Goal: Information Seeking & Learning: Learn about a topic

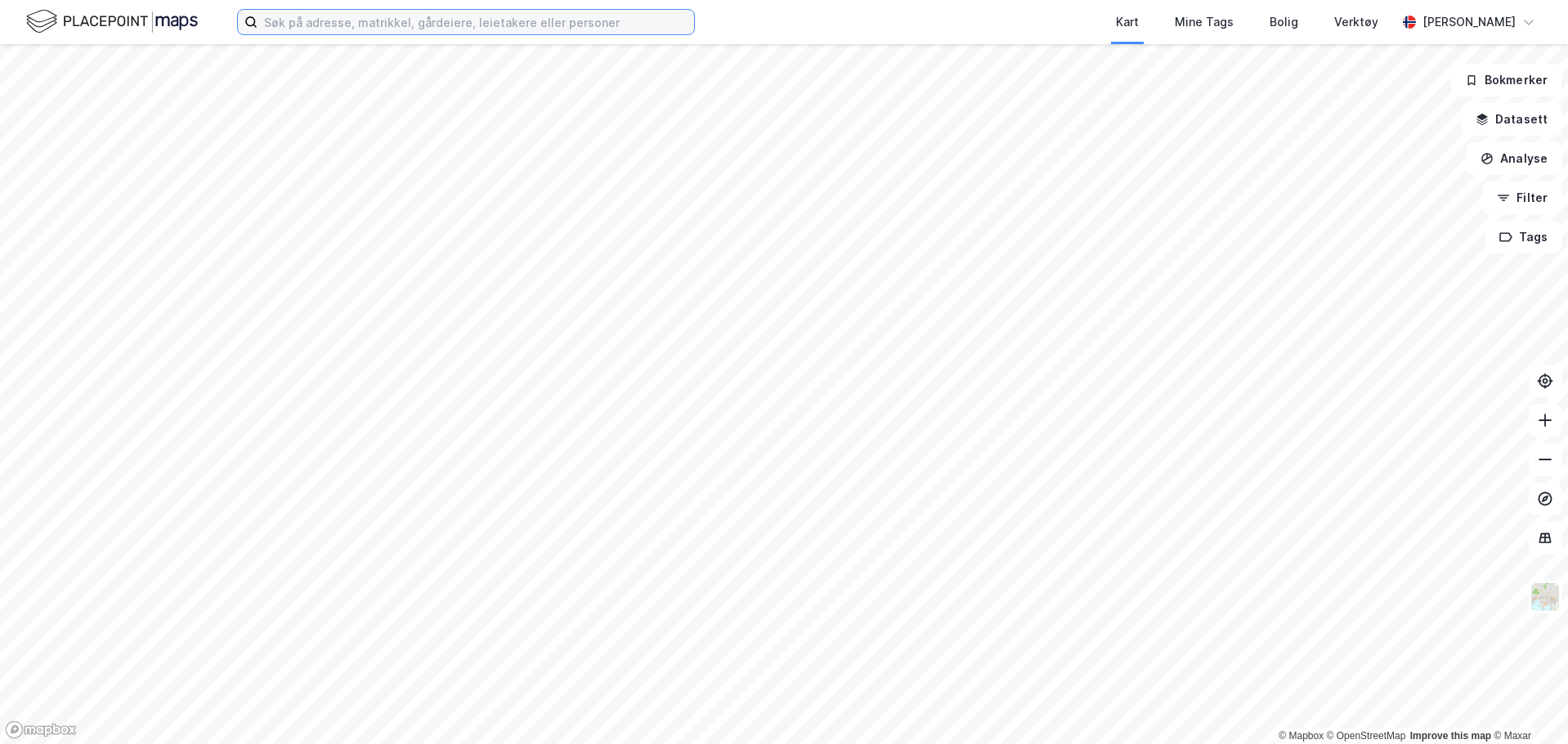
click at [414, 27] on input at bounding box center [475, 22] width 437 height 25
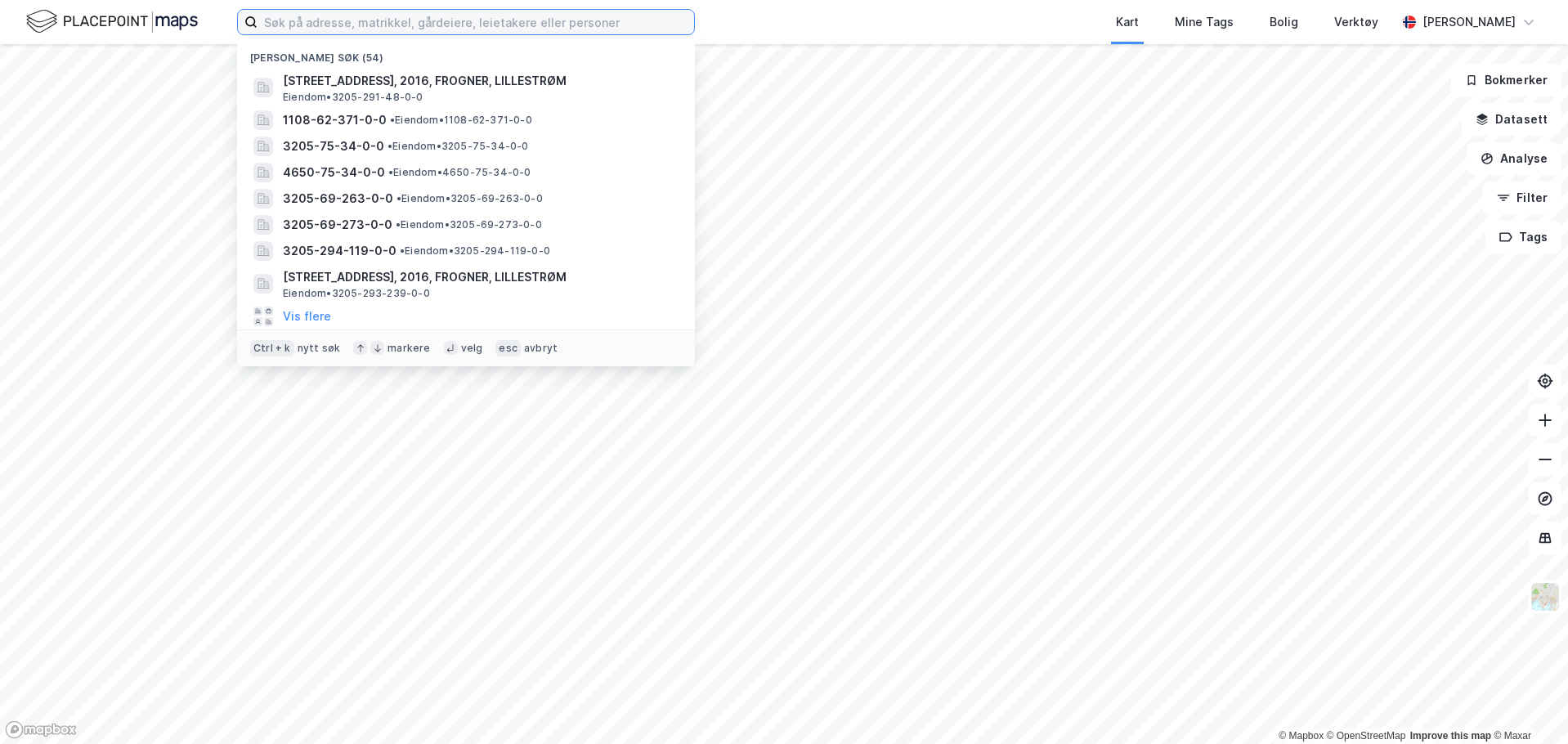
paste input "Svaddevegen 161, 3660 Rjukan"
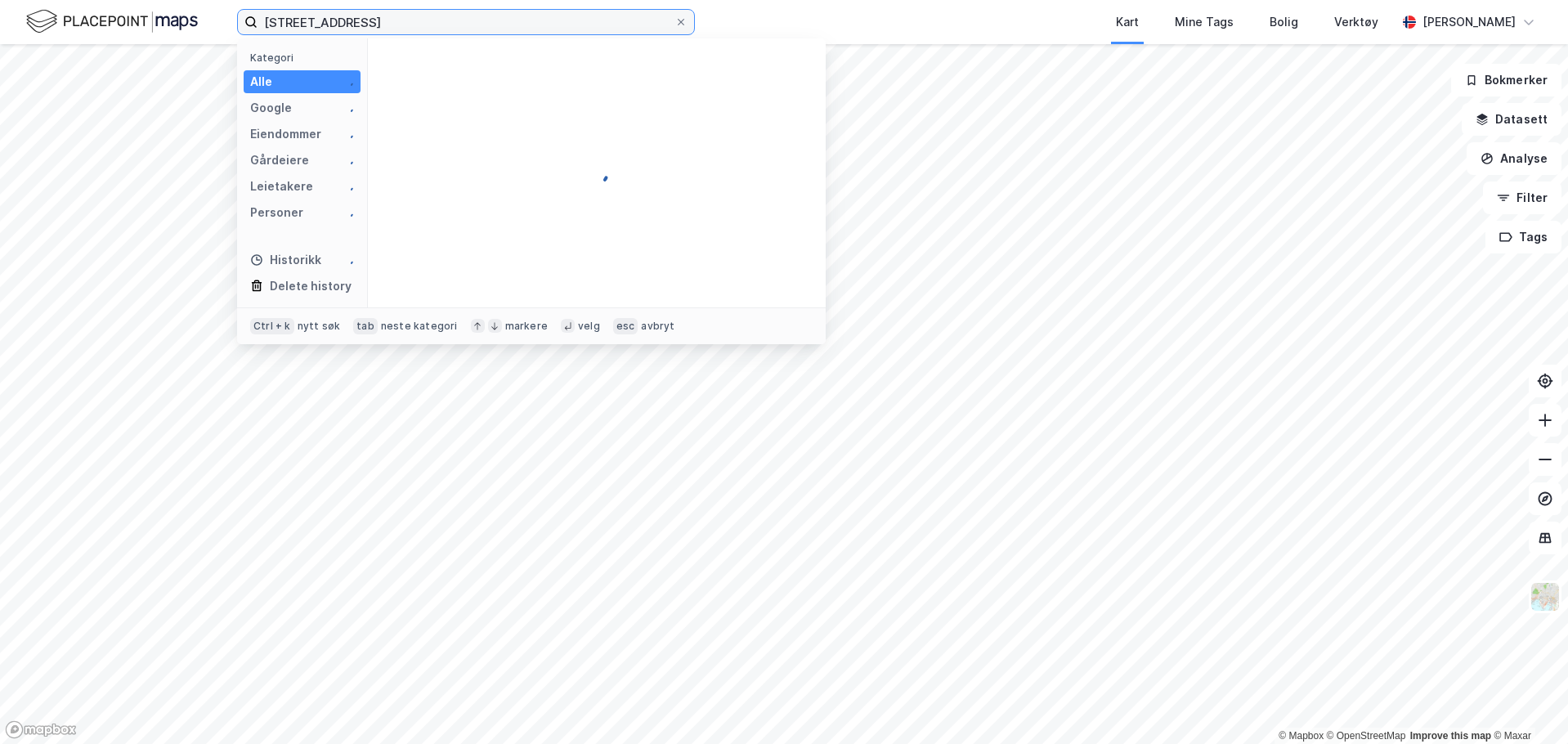
drag, startPoint x: 436, startPoint y: 21, endPoint x: 444, endPoint y: 19, distance: 8.2
click at [444, 19] on input "Svaddevegen 161, 3660 Rjukan" at bounding box center [465, 22] width 417 height 25
click at [445, 19] on input "Svaddevegen 161, 3660 Rjukan" at bounding box center [465, 22] width 417 height 25
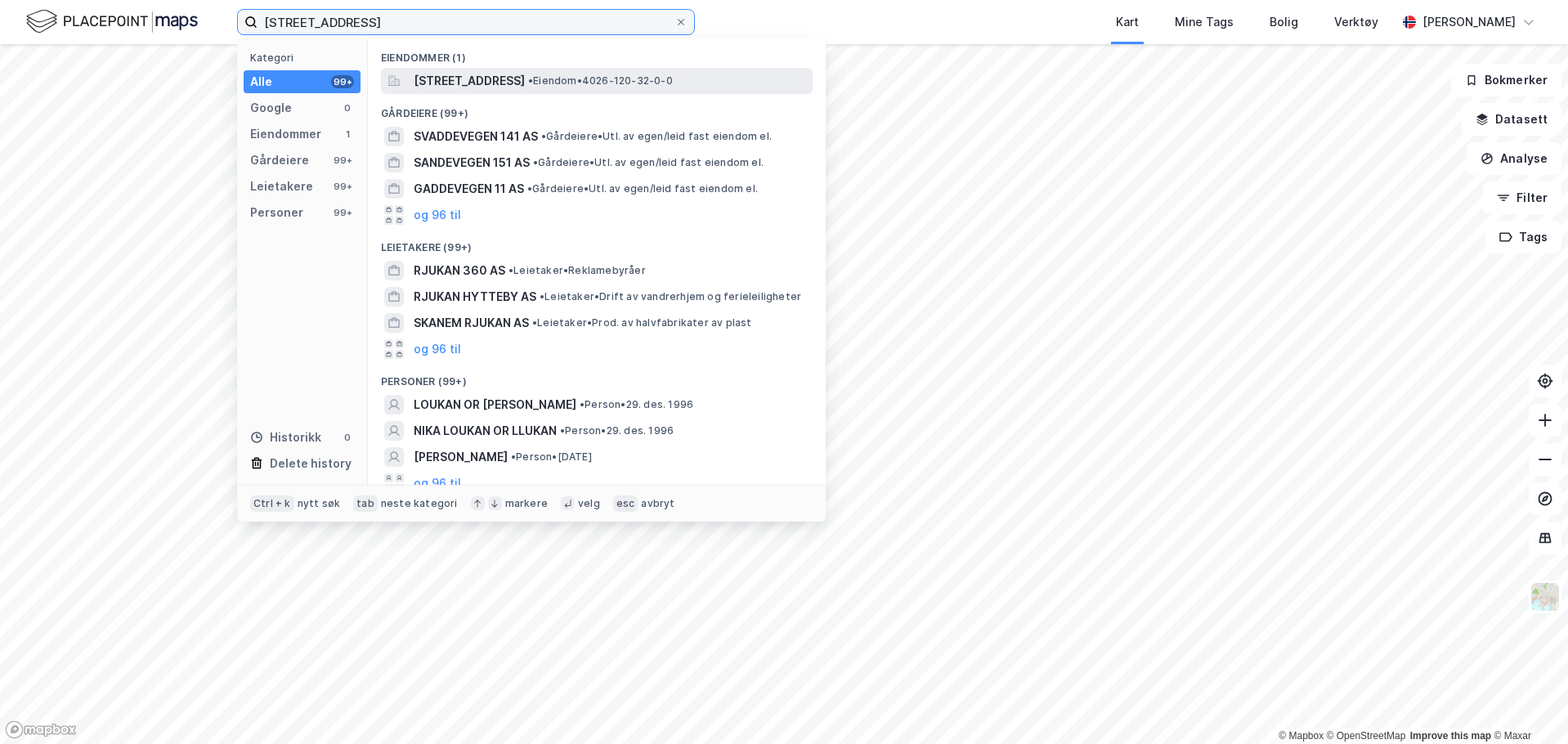
type input "Svaddevegen 161, 3660 Rjukan"
click at [525, 82] on span "[STREET_ADDRESS]" at bounding box center [469, 81] width 111 height 19
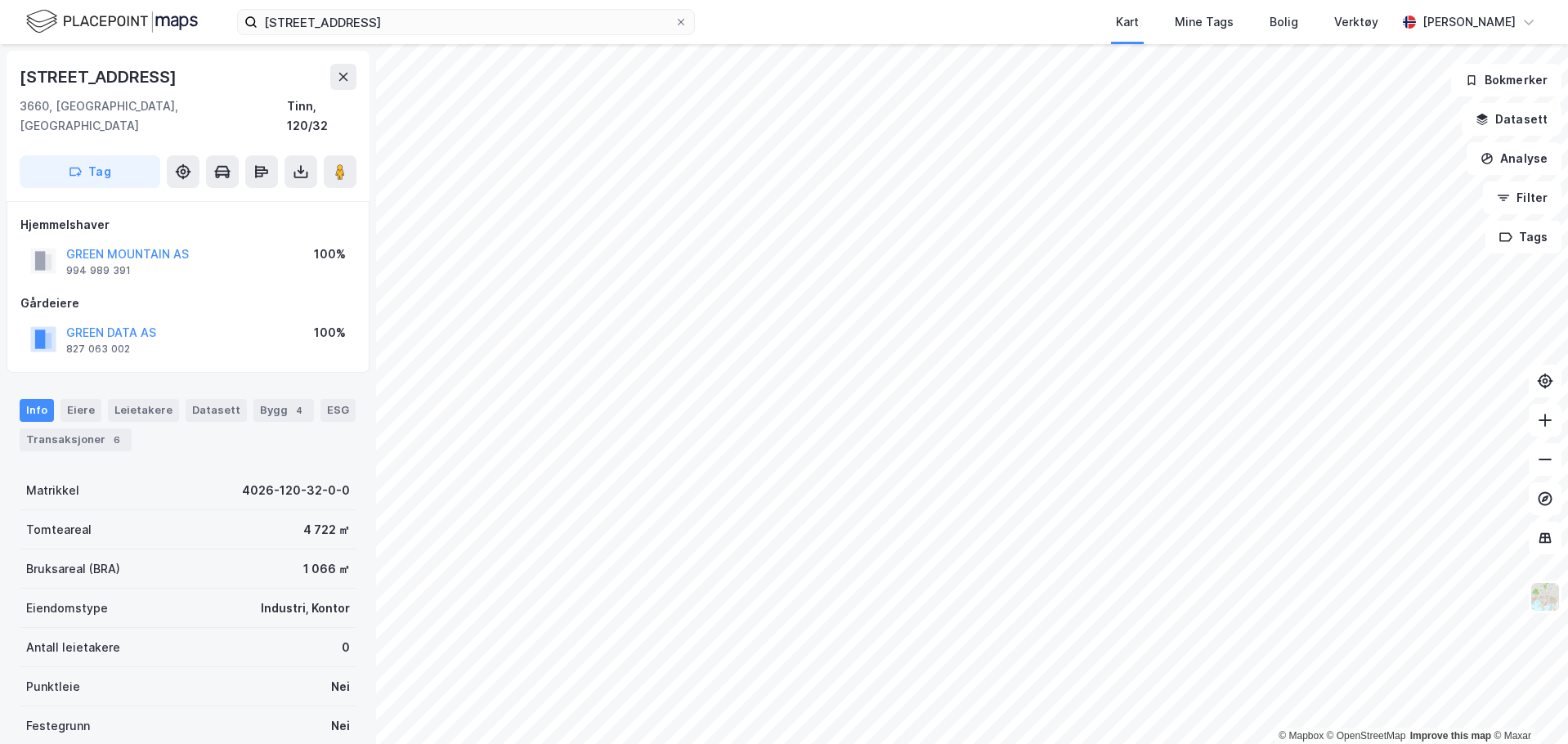
drag, startPoint x: 321, startPoint y: 105, endPoint x: 293, endPoint y: 107, distance: 28.1
click at [262, 100] on div "3660, Rjukan, Telemark Tinn, 120/32" at bounding box center [188, 115] width 337 height 39
click at [315, 109] on div "Tinn, 120/32" at bounding box center [321, 115] width 70 height 39
click at [328, 107] on div "Tinn, 120/32" at bounding box center [321, 115] width 70 height 39
click at [1531, 158] on button "Analyse" at bounding box center [1514, 159] width 95 height 33
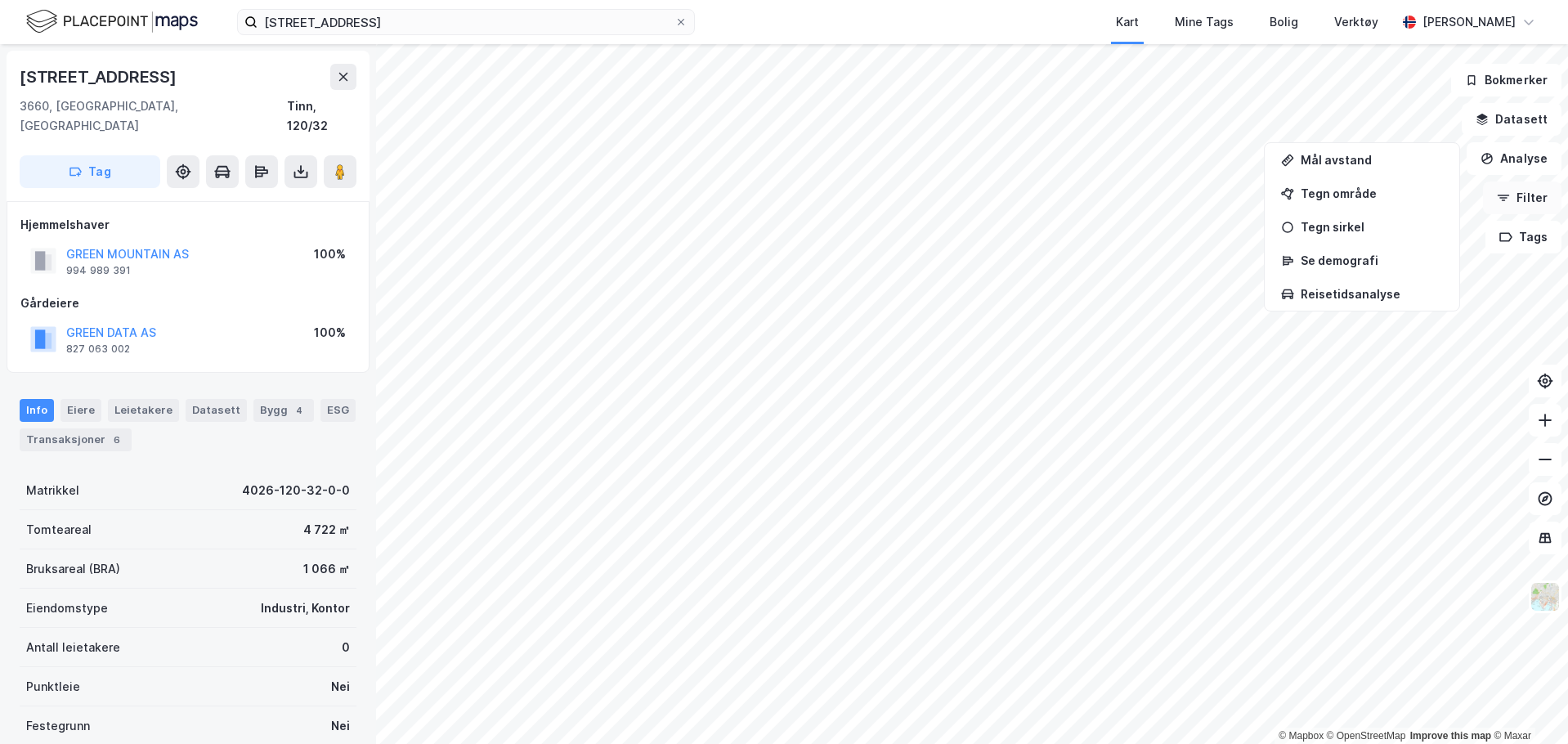
click at [1544, 208] on button "Filter" at bounding box center [1522, 198] width 79 height 33
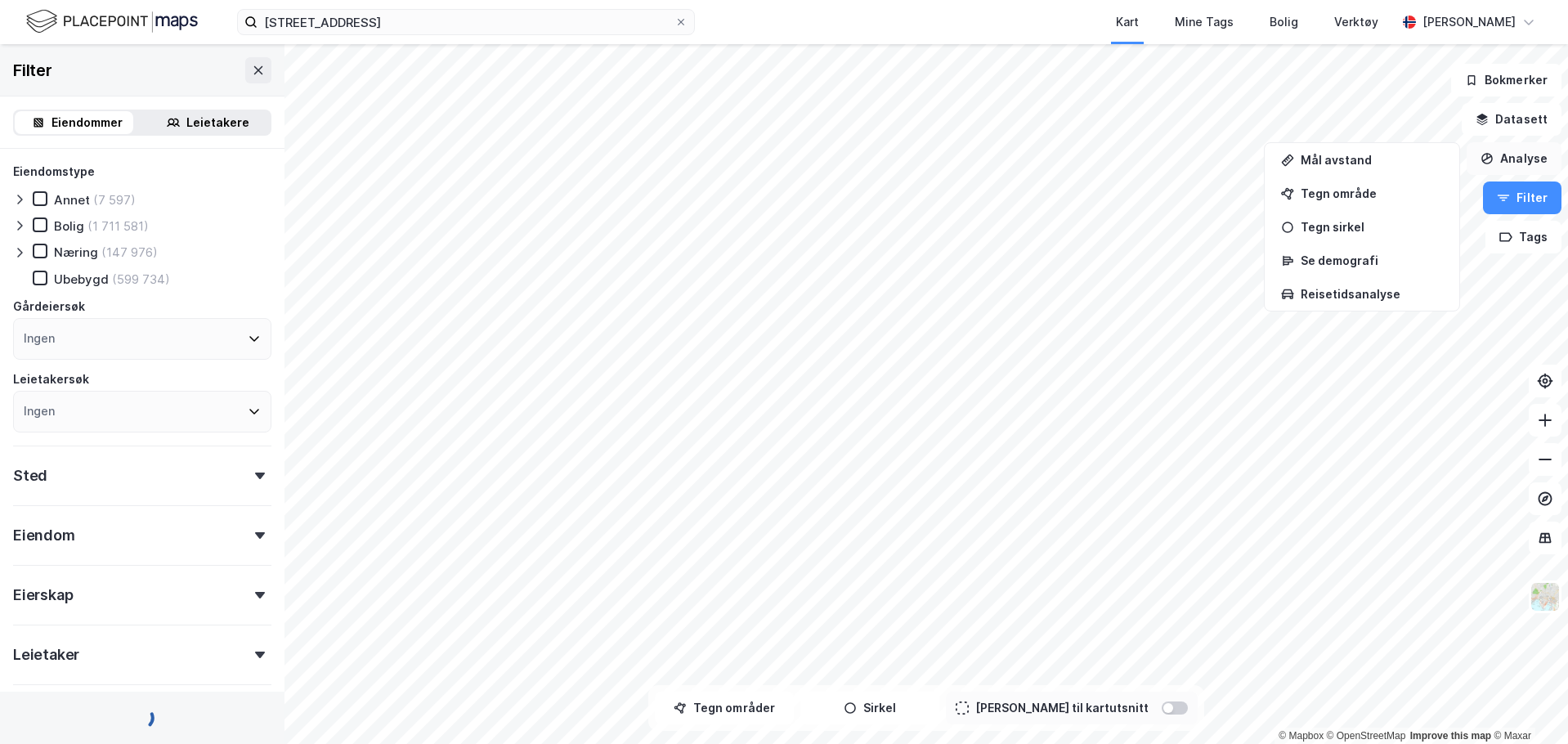
click at [1531, 156] on button "Analyse" at bounding box center [1514, 159] width 95 height 33
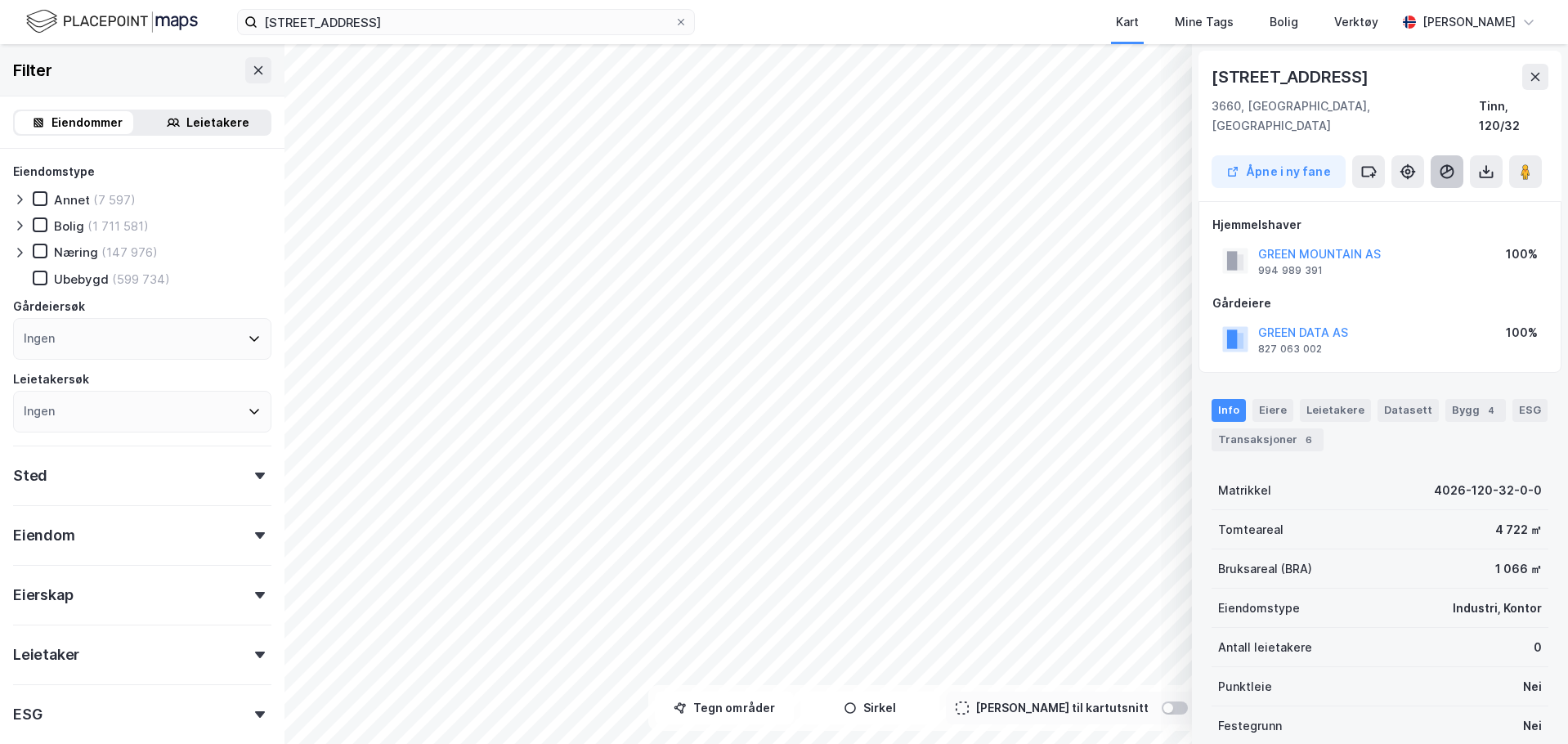
click at [1446, 163] on icon at bounding box center [1447, 171] width 16 height 16
click at [1447, 163] on icon at bounding box center [1447, 171] width 16 height 16
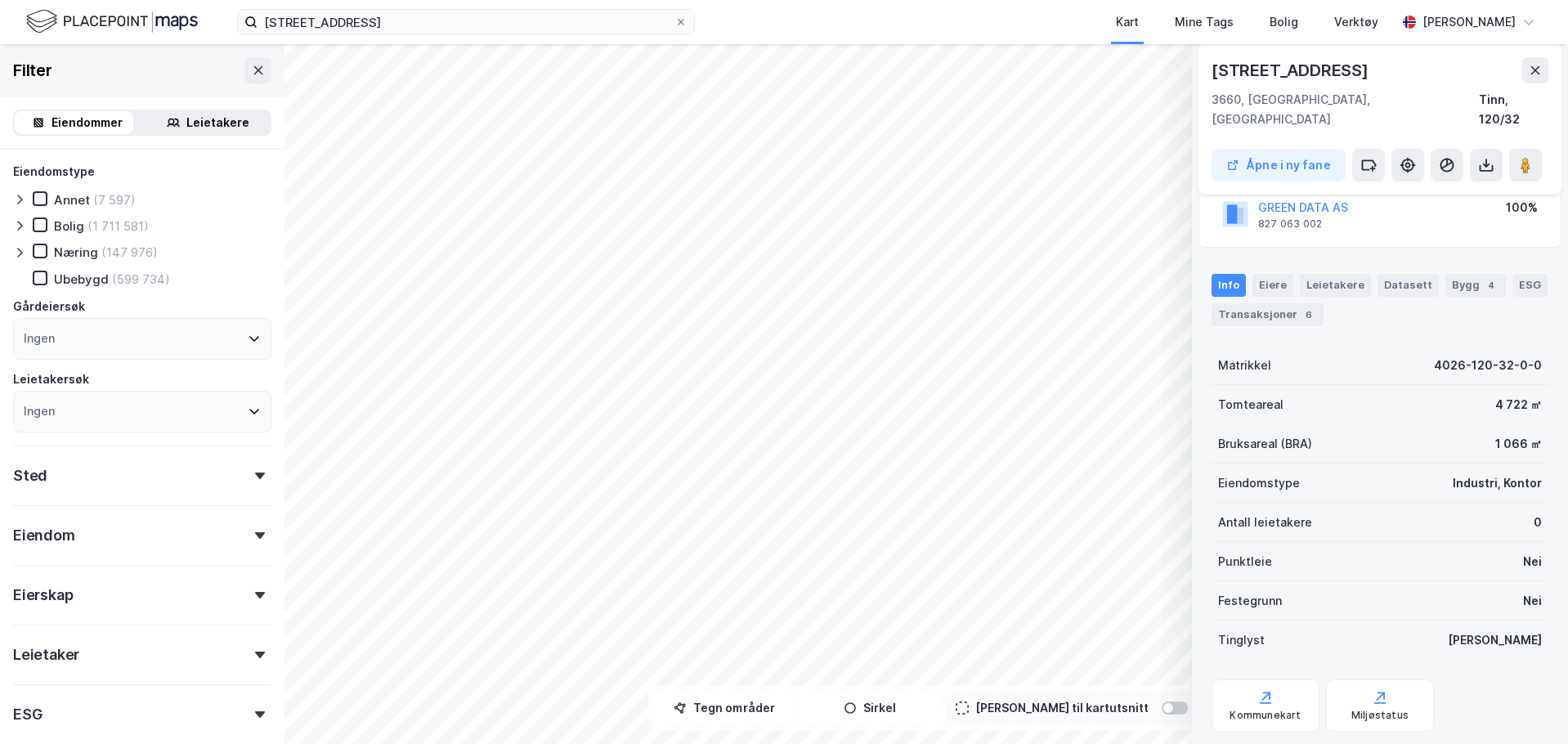
scroll to position [147, 0]
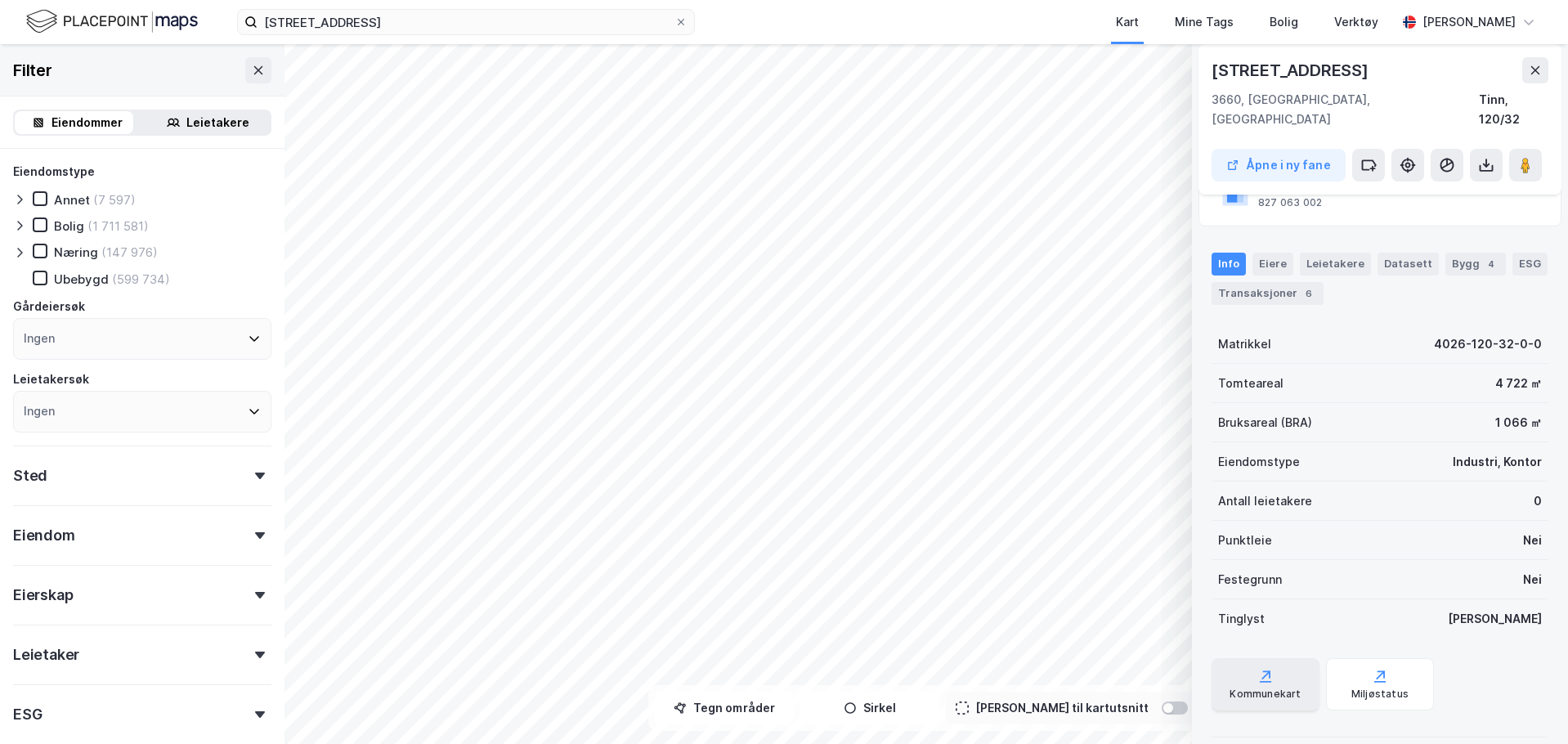
click at [1275, 662] on div "Kommunekart" at bounding box center [1265, 684] width 108 height 52
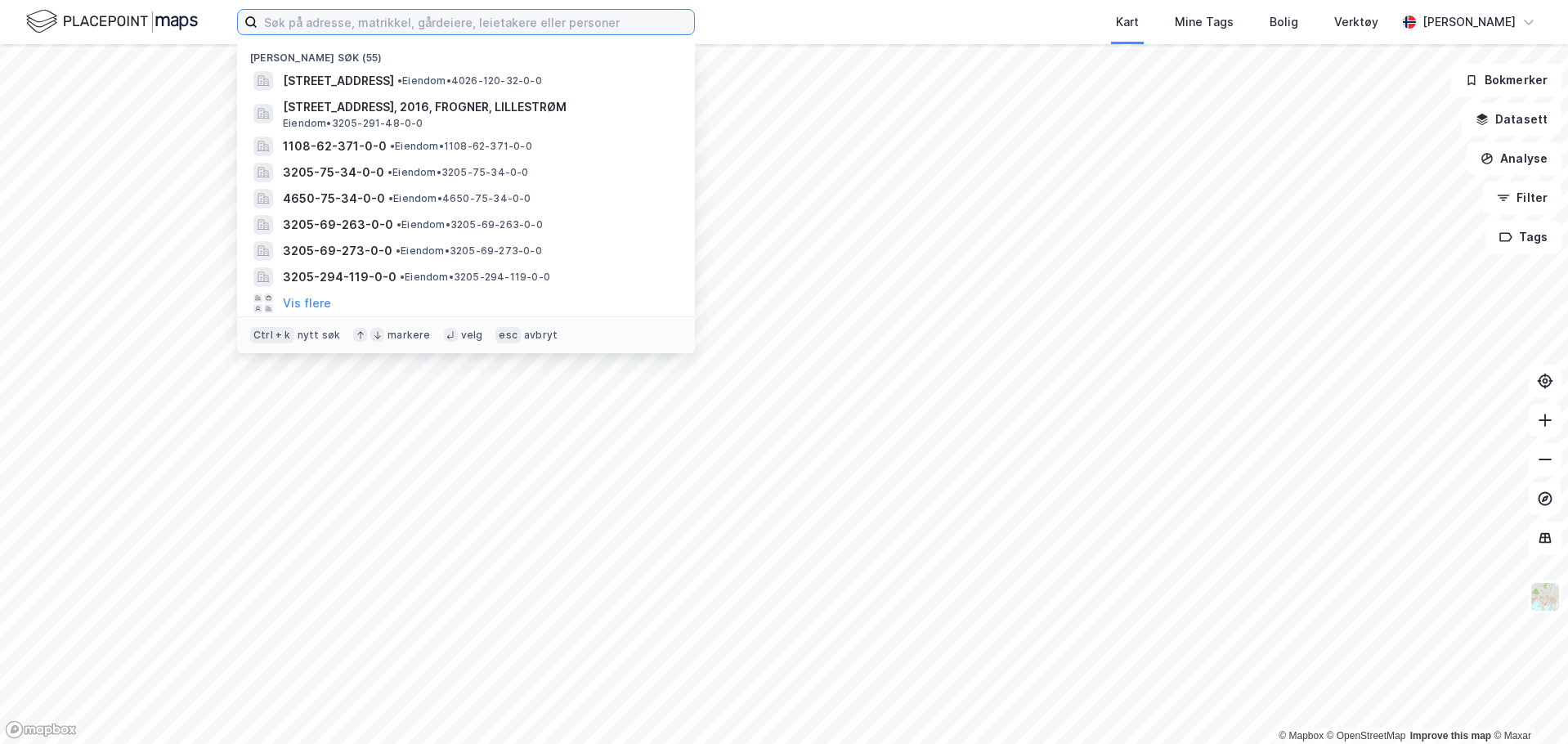
click at [345, 23] on input at bounding box center [475, 22] width 437 height 25
paste input "[STREET_ADDRESS]"
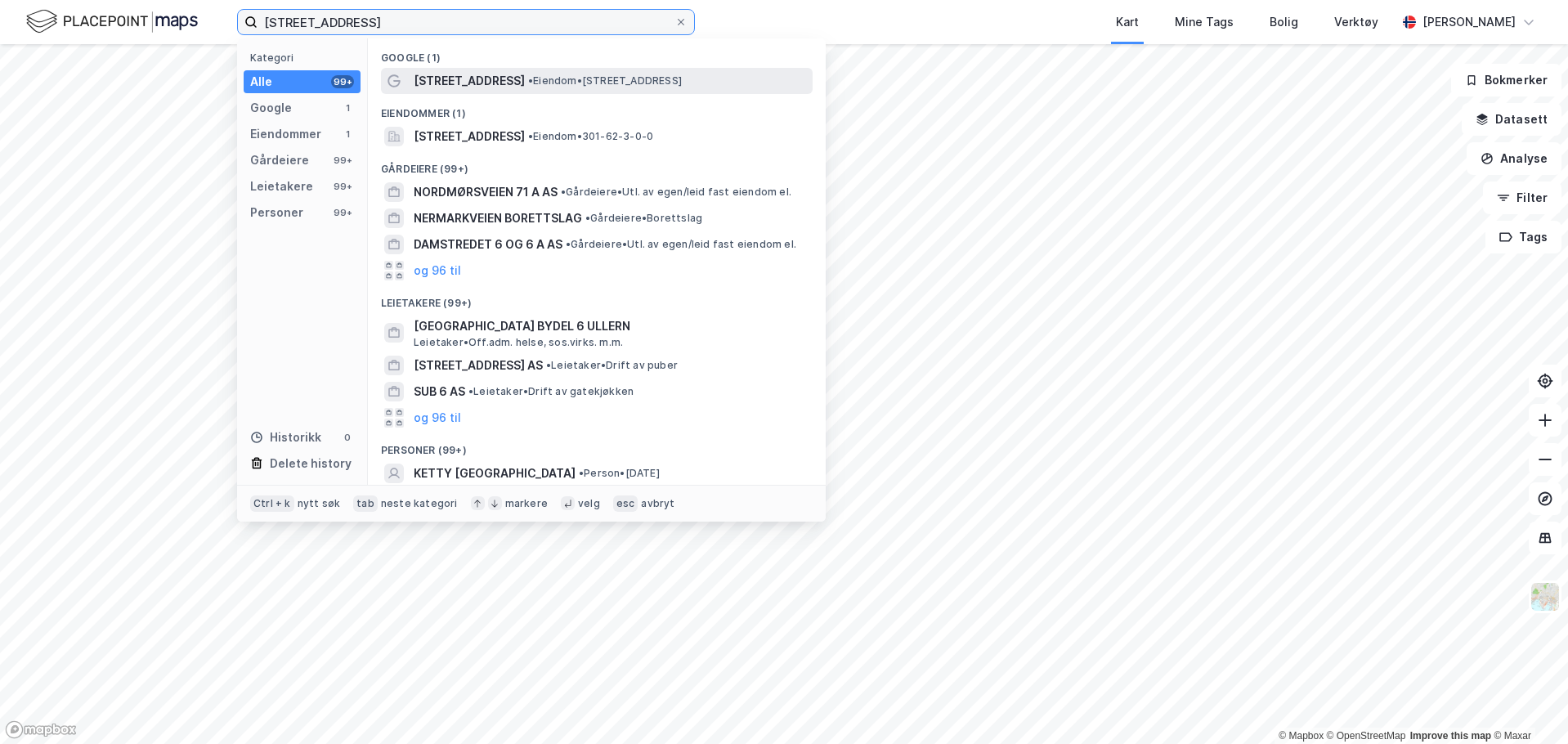
type input "[STREET_ADDRESS]"
click at [528, 86] on span "•" at bounding box center [529, 80] width 5 height 12
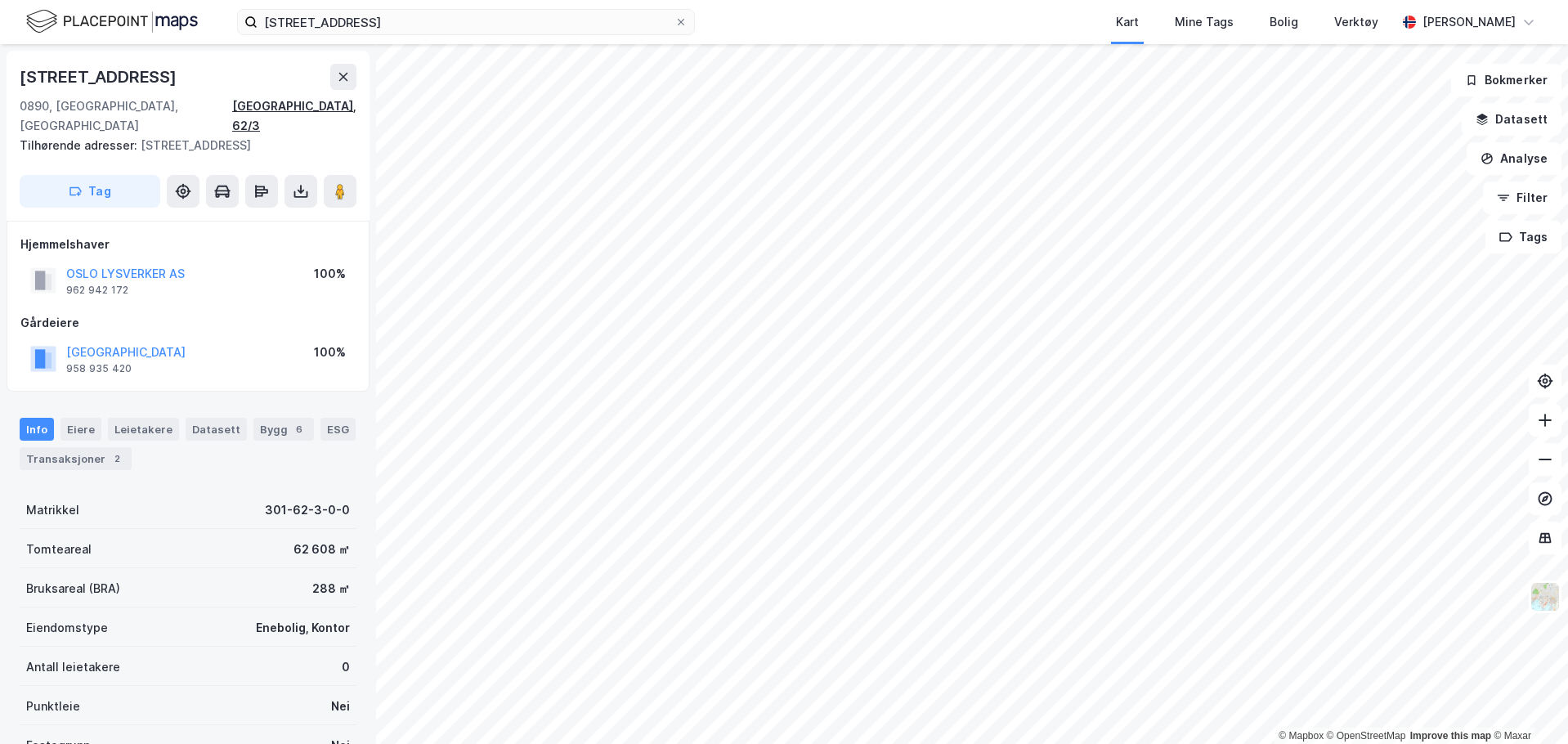
click at [338, 112] on div "[GEOGRAPHIC_DATA], 62/3" at bounding box center [294, 115] width 125 height 39
click at [517, 34] on div "[STREET_ADDRESS] Kart Mine Tags Bolig Verktøy [PERSON_NAME]" at bounding box center [784, 22] width 1568 height 44
click at [515, 34] on label "[STREET_ADDRESS]" at bounding box center [466, 22] width 458 height 27
click at [515, 34] on input "[STREET_ADDRESS]" at bounding box center [465, 22] width 417 height 25
click at [517, 34] on label "[STREET_ADDRESS]" at bounding box center [466, 22] width 458 height 27
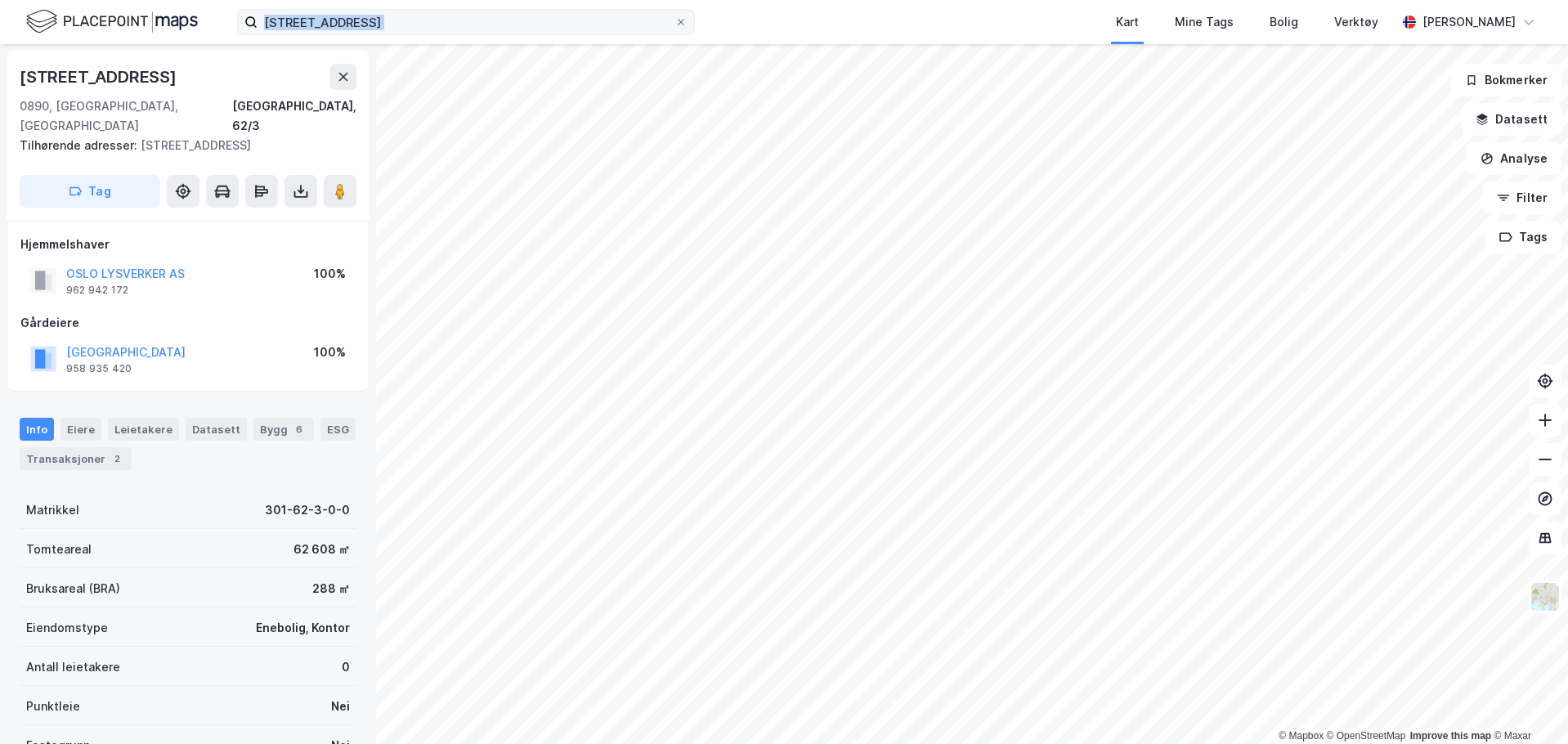
click at [517, 34] on input "[STREET_ADDRESS]" at bounding box center [465, 22] width 417 height 25
click at [520, 31] on input "[STREET_ADDRESS]" at bounding box center [465, 22] width 417 height 25
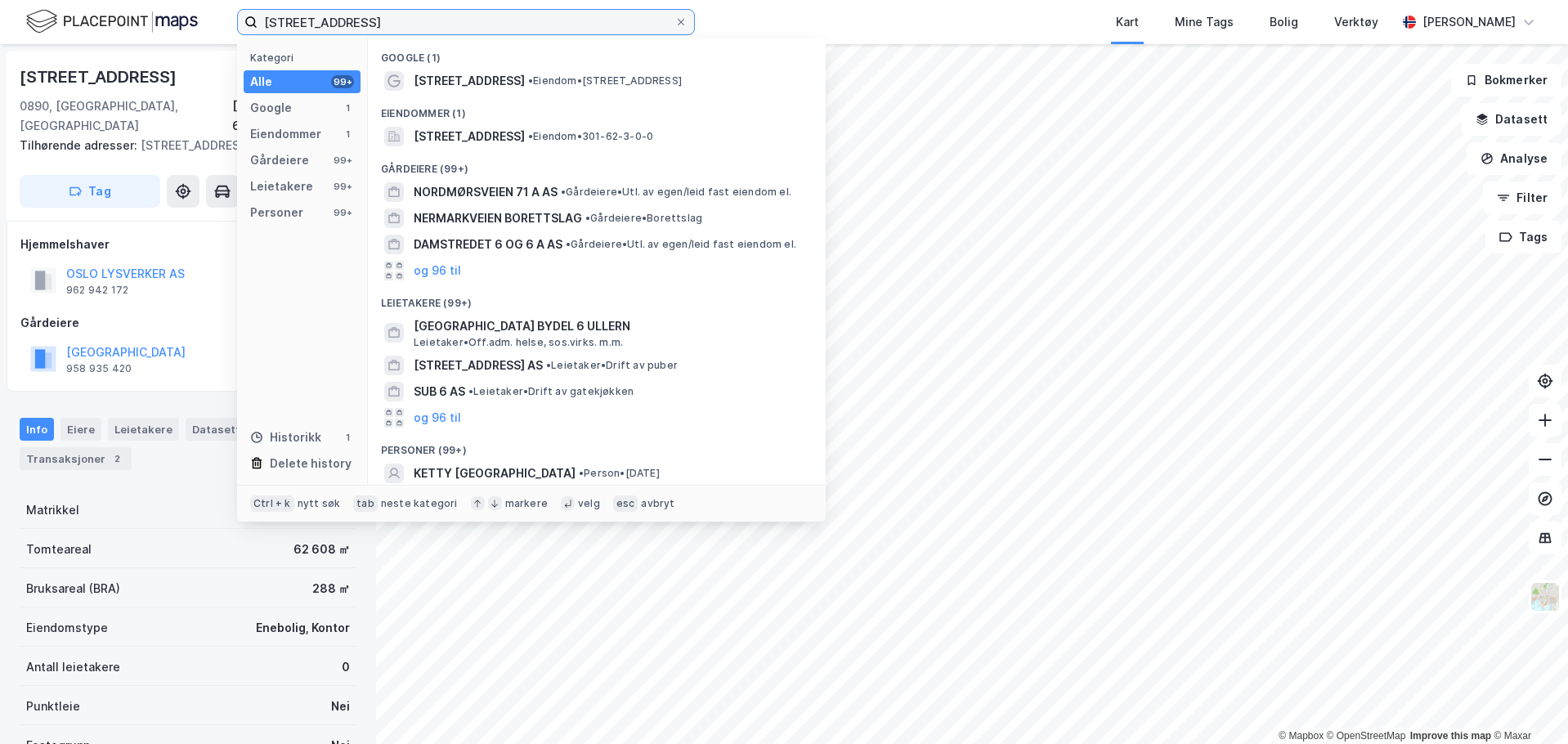
click at [520, 30] on input "[STREET_ADDRESS]" at bounding box center [465, 22] width 417 height 25
click at [683, 25] on icon at bounding box center [681, 22] width 6 height 6
click at [674, 25] on input "[STREET_ADDRESS]" at bounding box center [465, 22] width 417 height 25
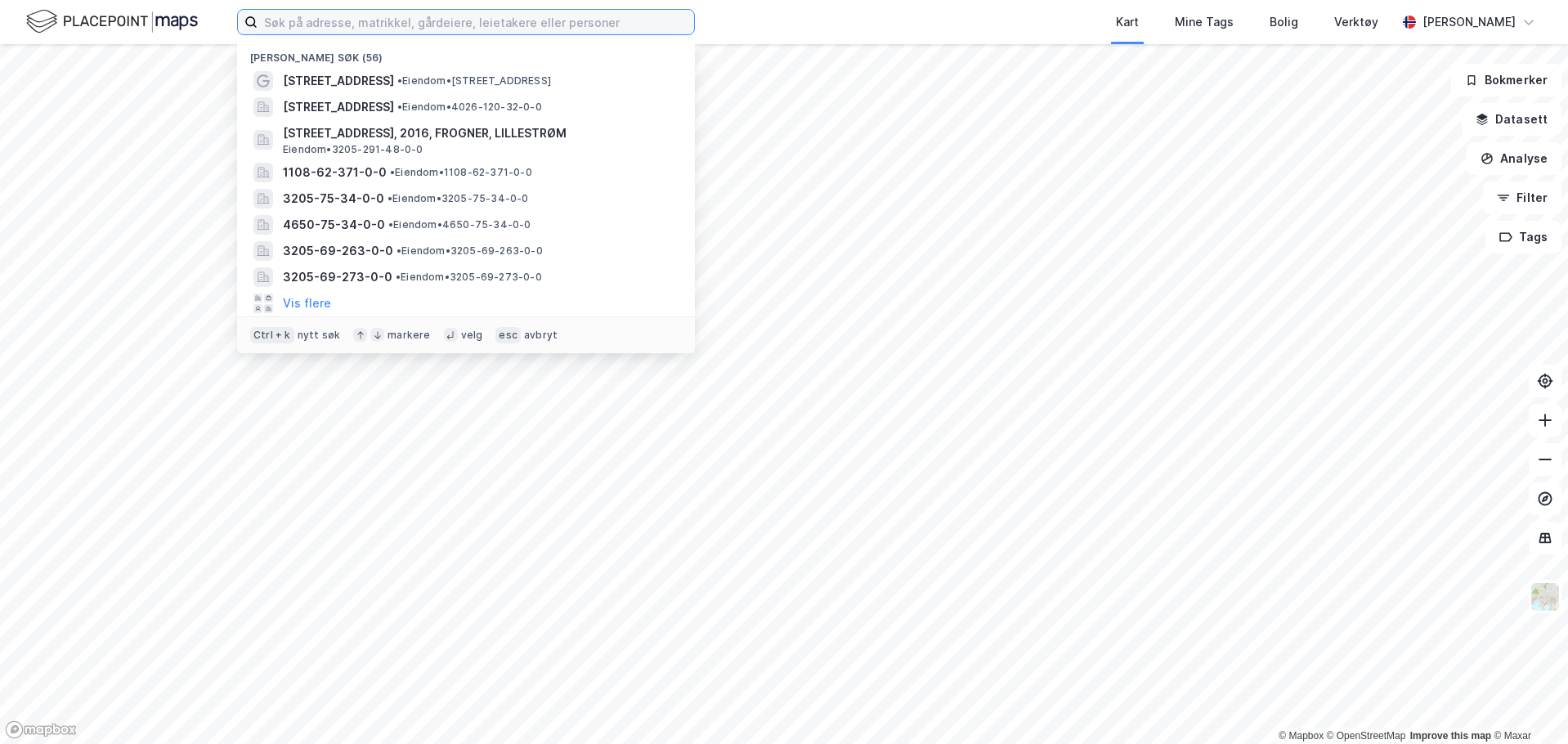
click at [543, 27] on input at bounding box center [475, 22] width 437 height 25
paste input "[STREET_ADDRESS]"
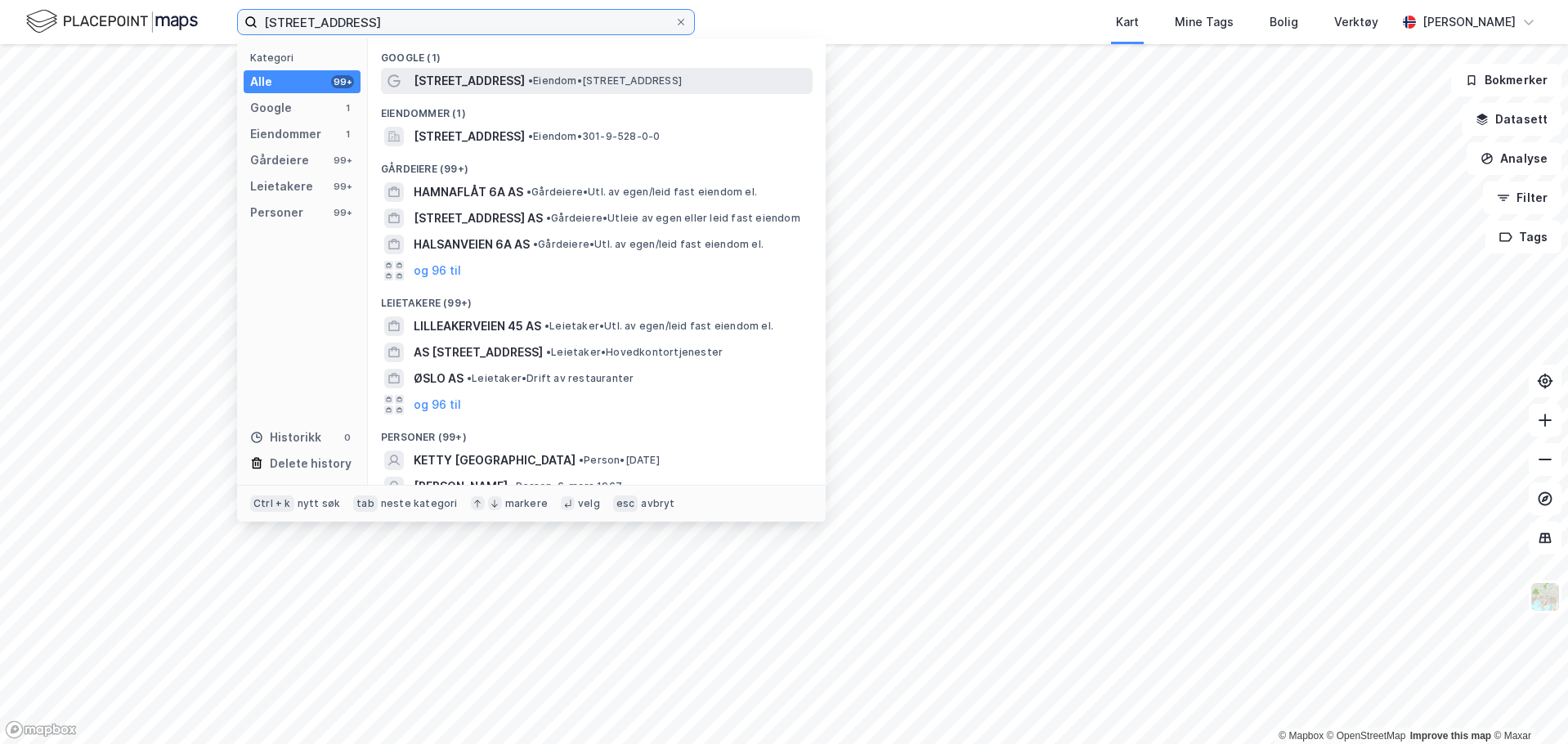
type input "[STREET_ADDRESS]"
click at [581, 87] on div "[STREET_ADDRESS] • Eiendom • [STREET_ADDRESS]" at bounding box center [612, 81] width 396 height 19
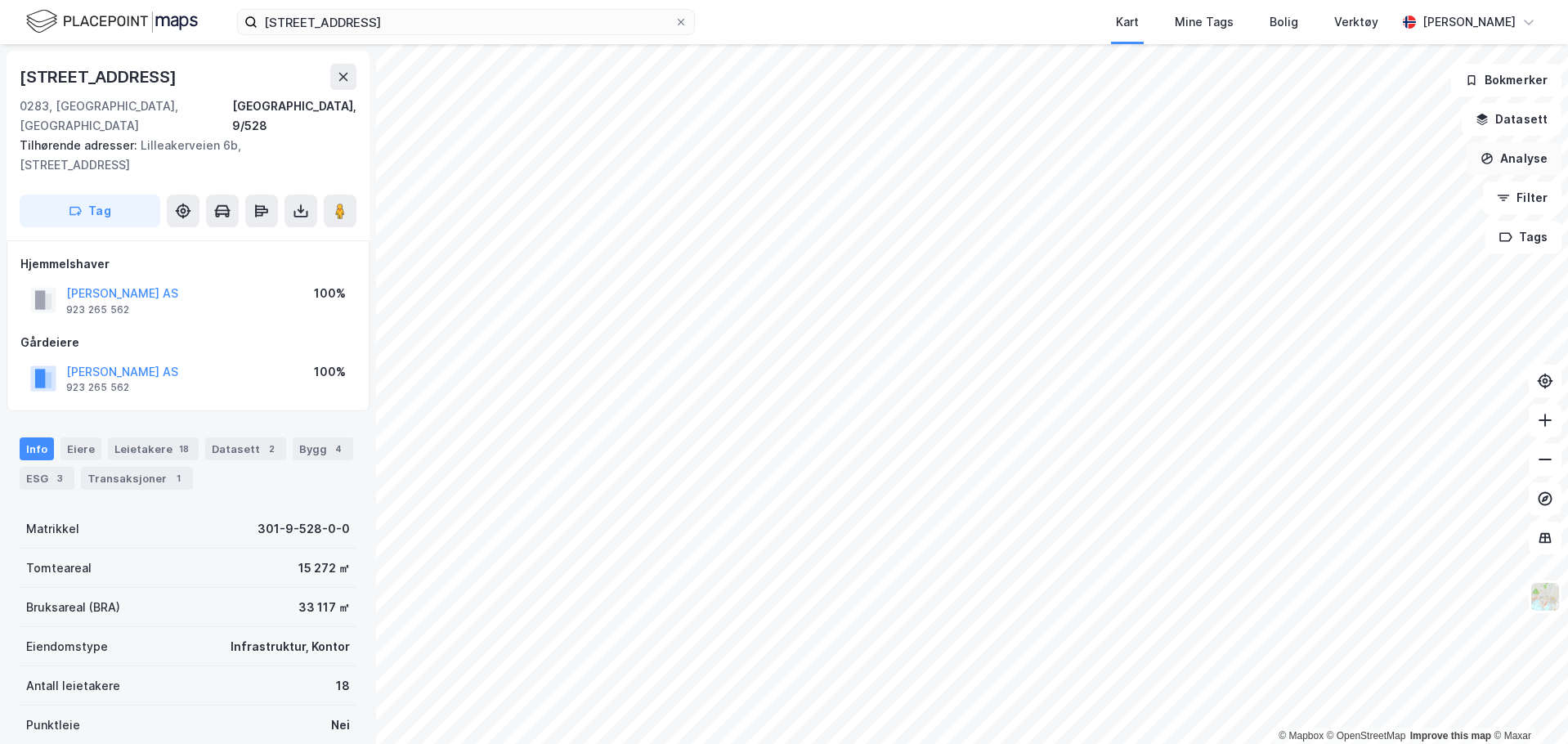
click at [1528, 166] on button "Analyse" at bounding box center [1514, 159] width 95 height 33
click at [1528, 161] on button "Analyse" at bounding box center [1514, 159] width 95 height 33
click at [1519, 201] on button "Filter" at bounding box center [1522, 198] width 79 height 33
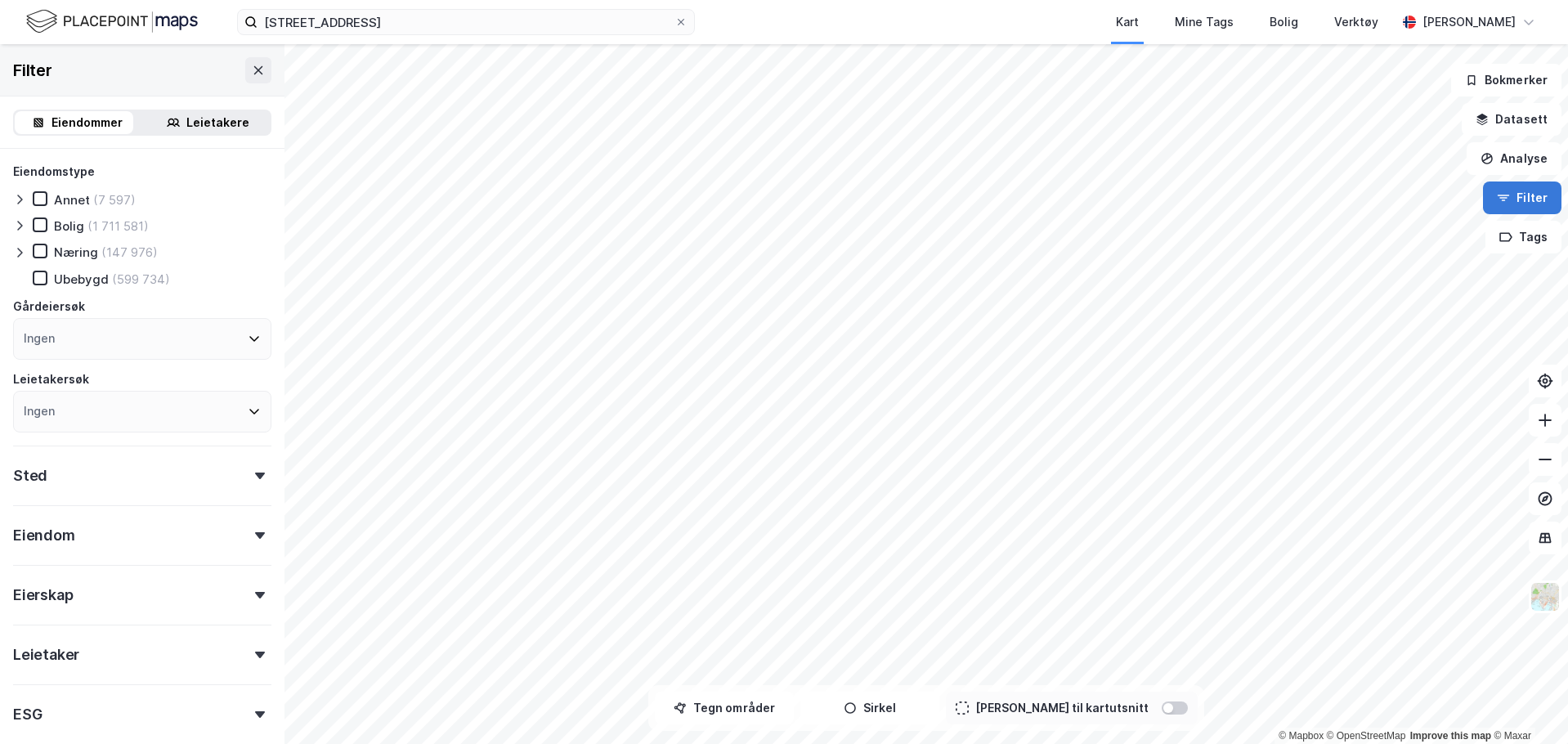
click at [1519, 201] on button "Filter" at bounding box center [1522, 198] width 79 height 33
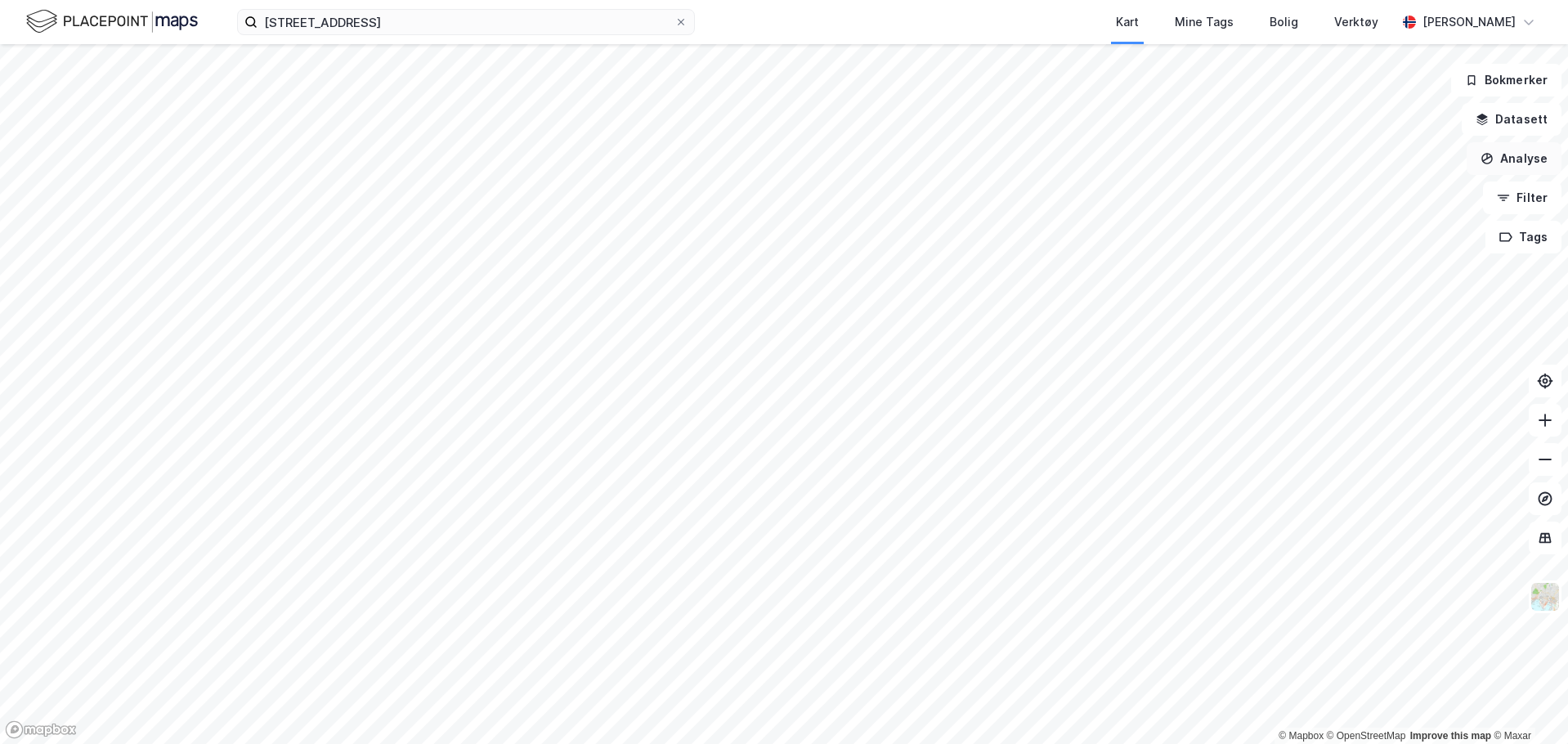
click at [1510, 159] on button "Analyse" at bounding box center [1514, 159] width 95 height 33
click at [1507, 161] on button "Analyse" at bounding box center [1514, 159] width 95 height 33
click at [1519, 129] on button "Datasett" at bounding box center [1511, 119] width 100 height 33
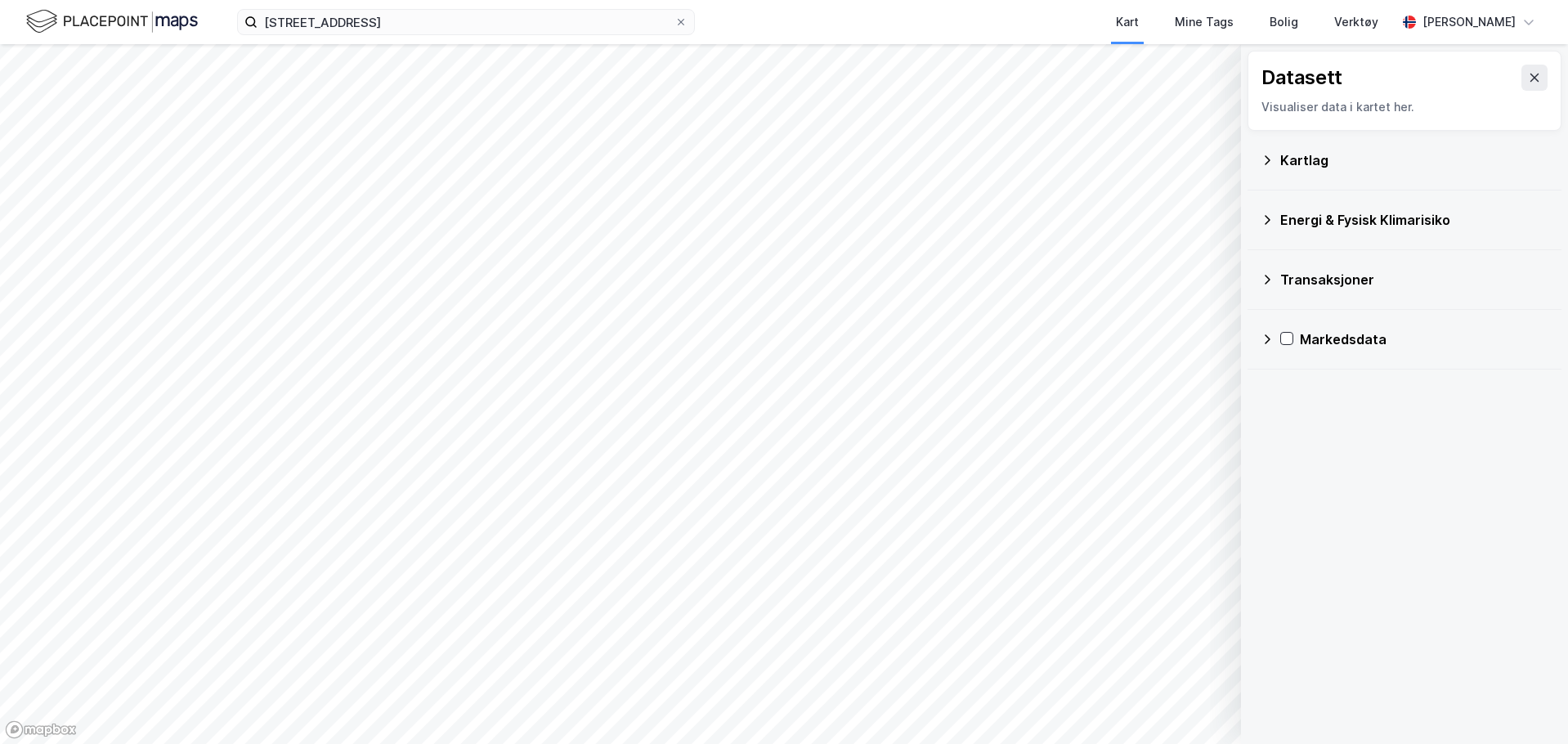
click at [1259, 163] on div "Kartlag" at bounding box center [1404, 160] width 314 height 60
click at [1264, 160] on icon at bounding box center [1267, 160] width 13 height 13
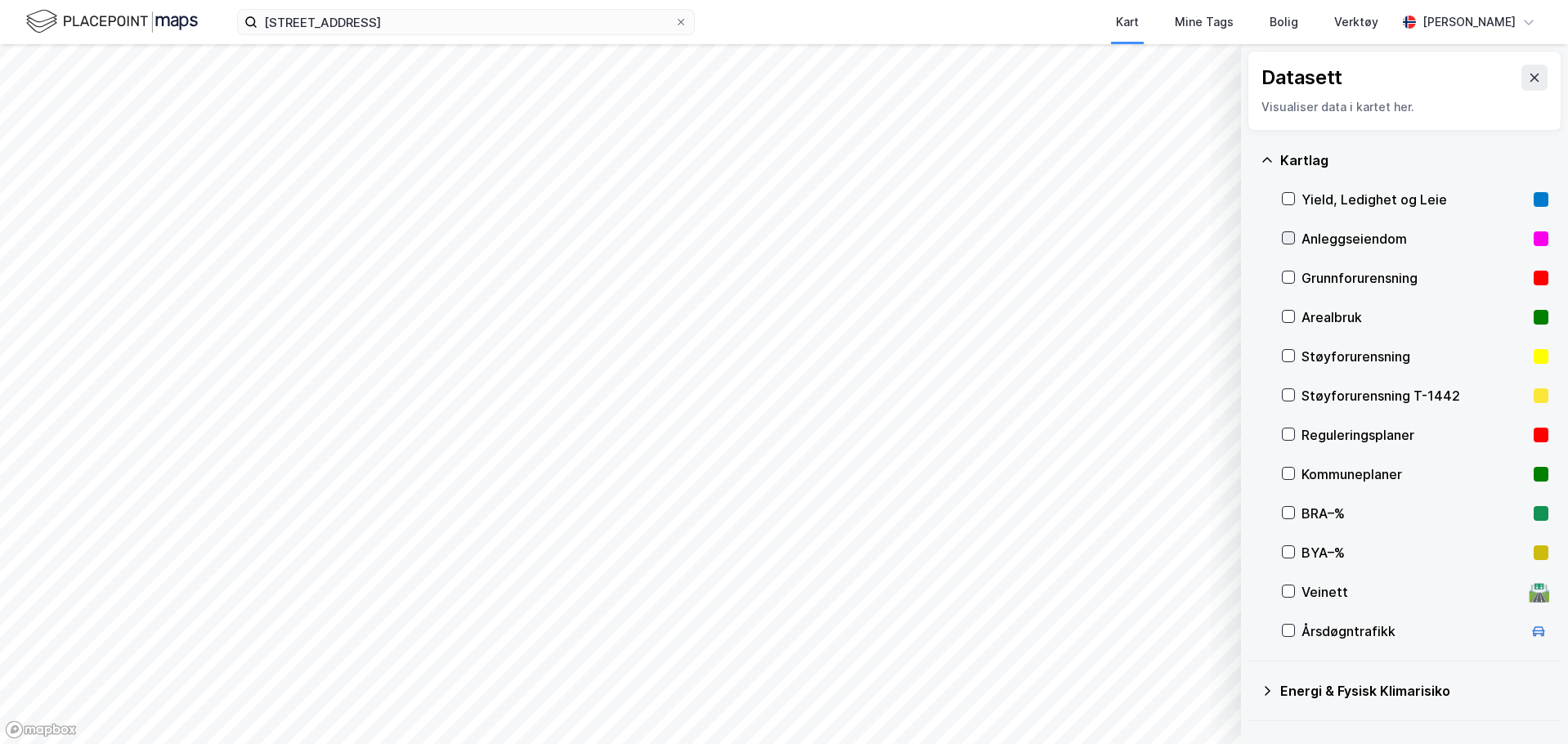
click at [1287, 236] on icon at bounding box center [1288, 237] width 11 height 11
click at [1287, 235] on icon at bounding box center [1288, 237] width 11 height 11
click at [1291, 286] on div "Grunnforurensning" at bounding box center [1414, 278] width 267 height 39
click at [1291, 283] on icon at bounding box center [1288, 277] width 11 height 11
click at [1293, 461] on div "Kommuneplaner" at bounding box center [1414, 474] width 267 height 39
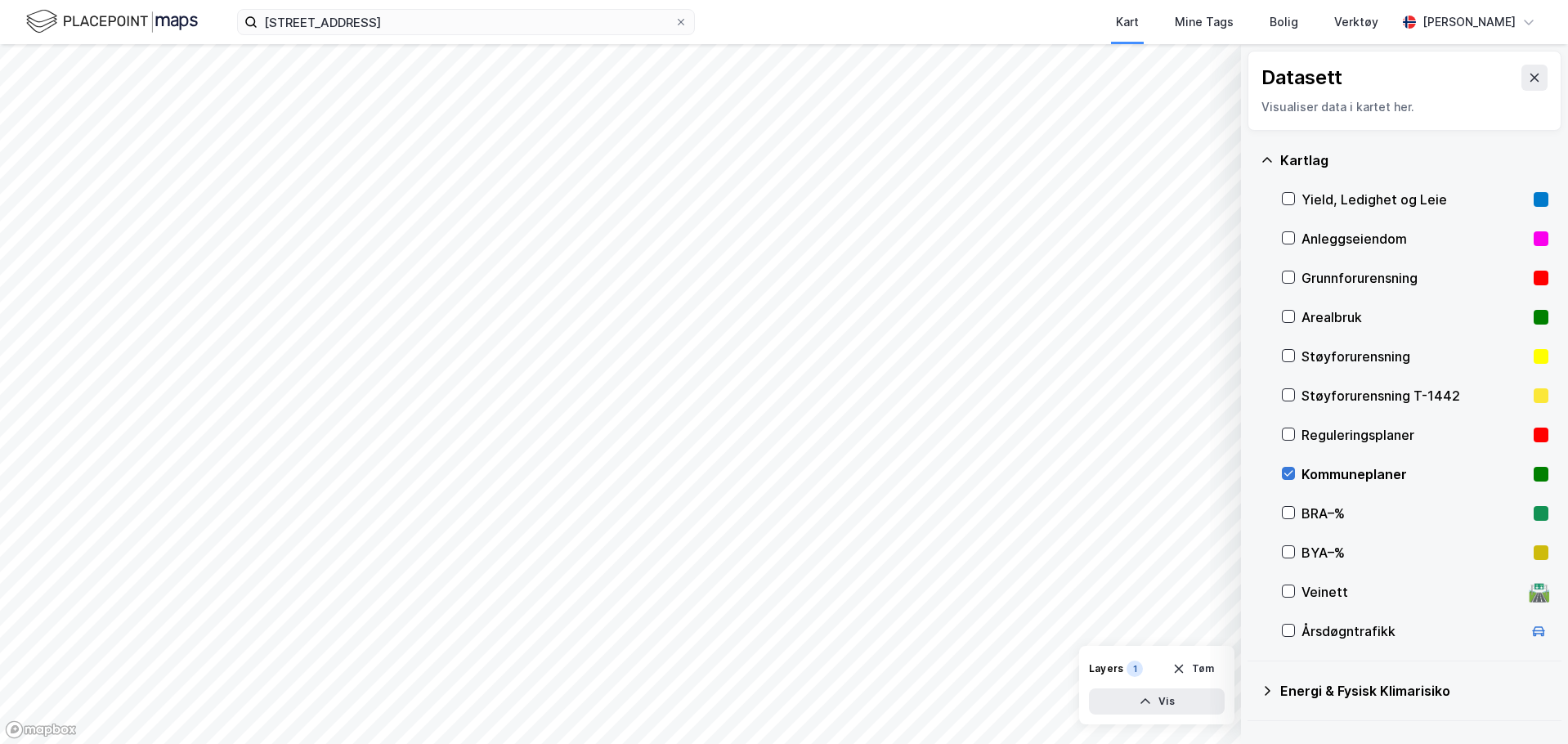
click at [1291, 469] on icon at bounding box center [1288, 473] width 11 height 11
click at [1290, 437] on icon at bounding box center [1288, 434] width 11 height 11
click at [1290, 436] on icon at bounding box center [1288, 434] width 11 height 11
click at [1289, 465] on div "Kommuneplaner" at bounding box center [1414, 474] width 267 height 39
click at [1289, 440] on div at bounding box center [1288, 434] width 13 height 13
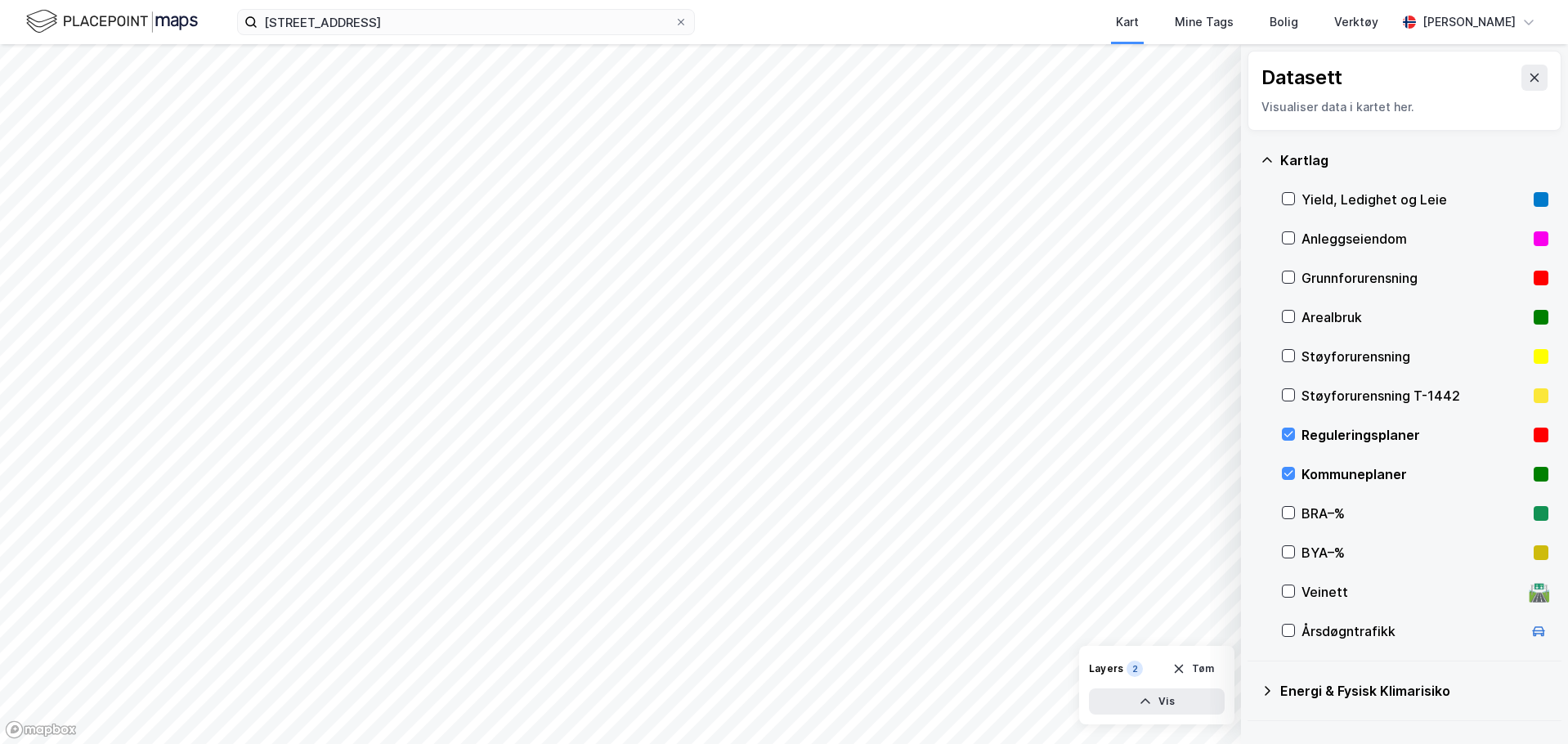
click at [1507, 73] on div "Datasett" at bounding box center [1404, 77] width 286 height 27
click at [1521, 75] on button at bounding box center [1534, 77] width 27 height 27
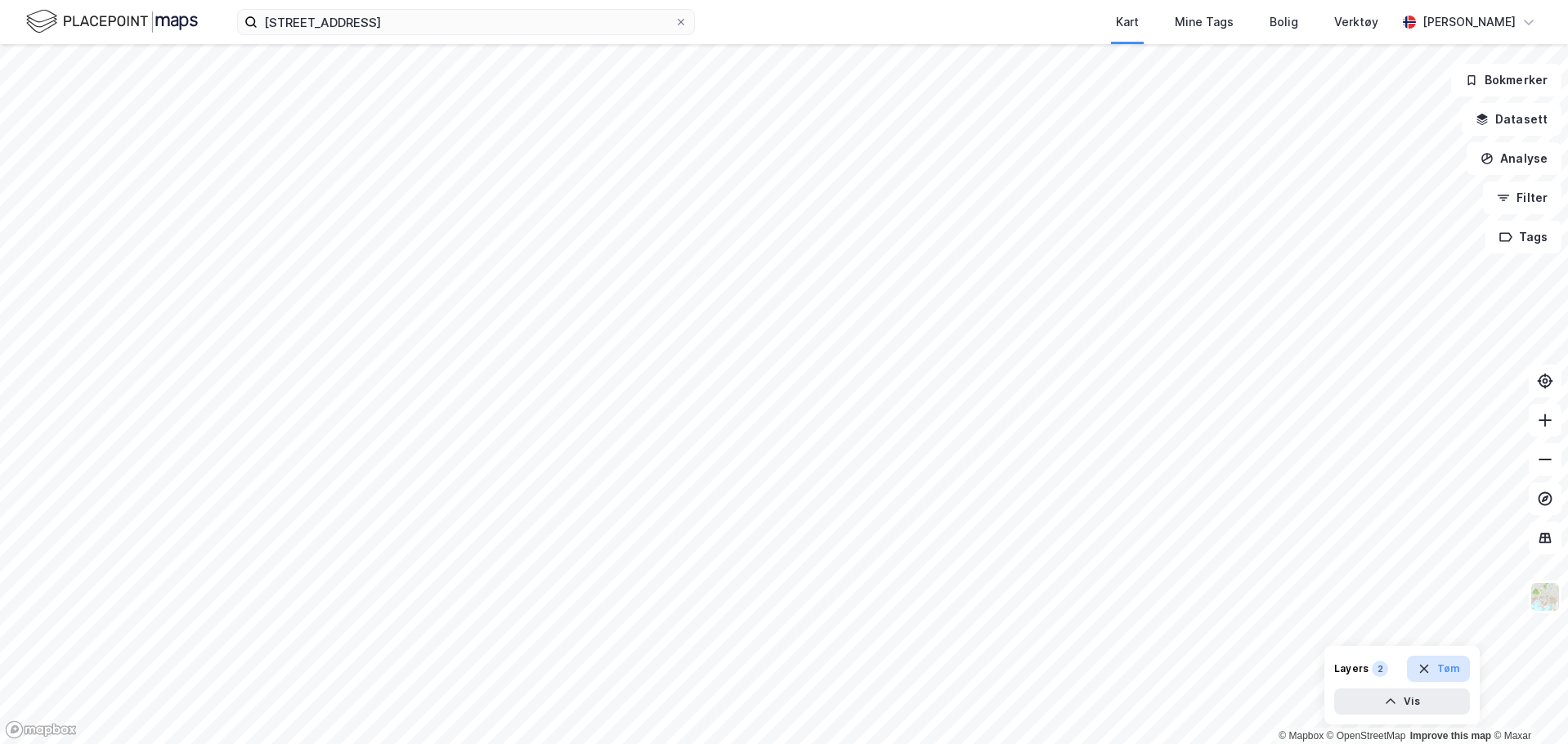
click at [1421, 665] on icon "button" at bounding box center [1423, 669] width 9 height 9
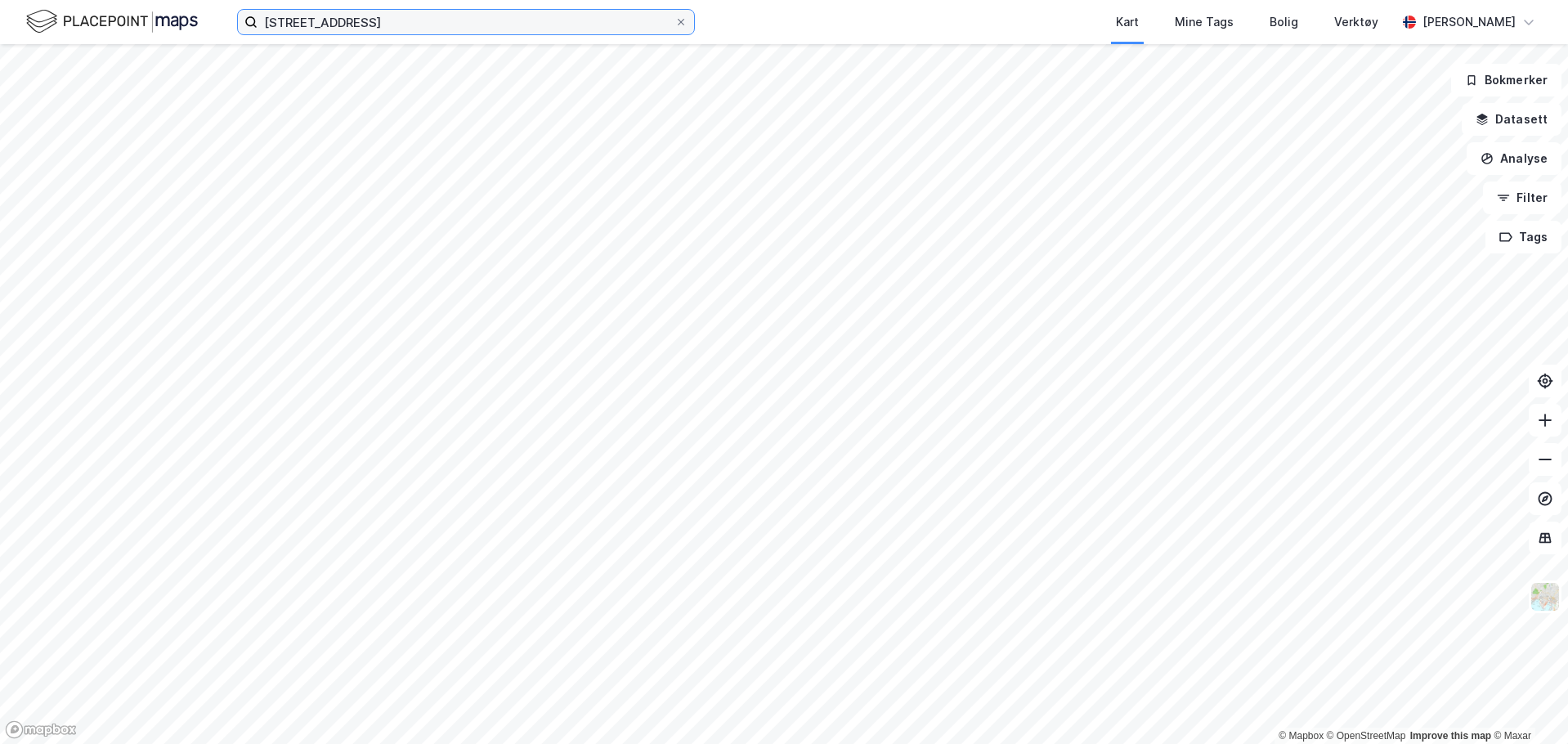
click at [533, 23] on input "[STREET_ADDRESS]" at bounding box center [465, 22] width 417 height 25
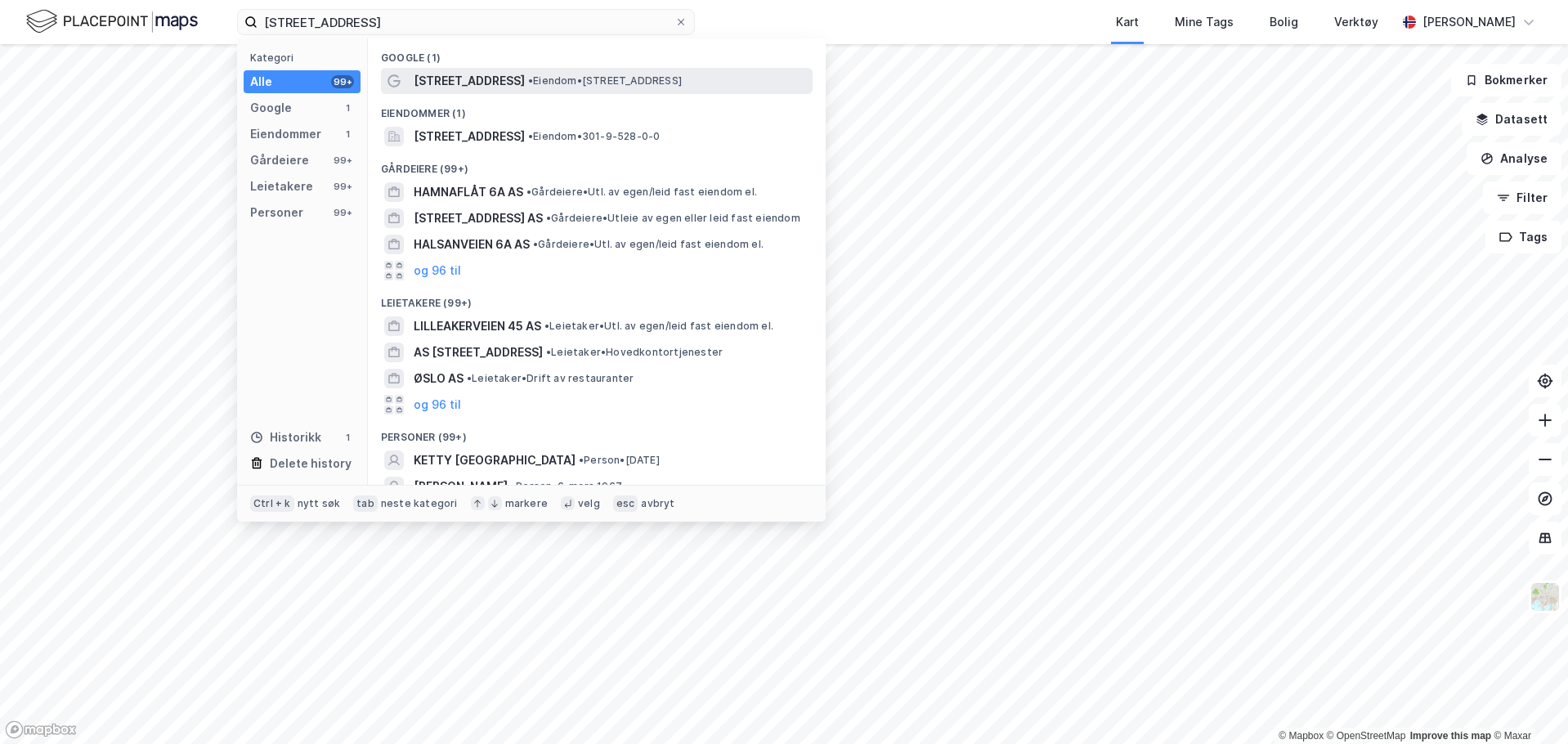
click at [535, 83] on span "• Eiendom • [STREET_ADDRESS]" at bounding box center [604, 81] width 154 height 13
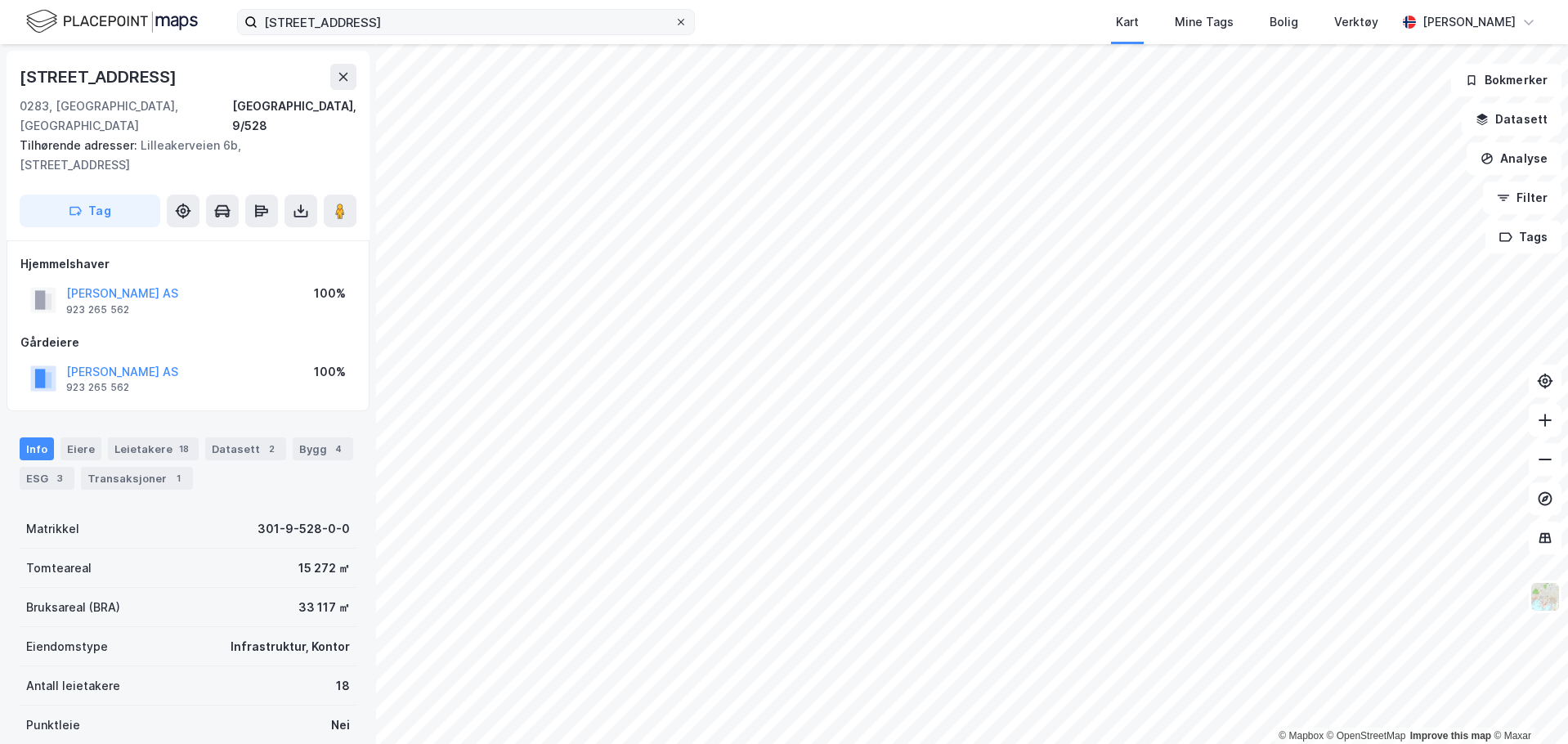
click at [685, 27] on icon at bounding box center [681, 22] width 10 height 10
click at [674, 27] on input "[STREET_ADDRESS]" at bounding box center [465, 22] width 417 height 25
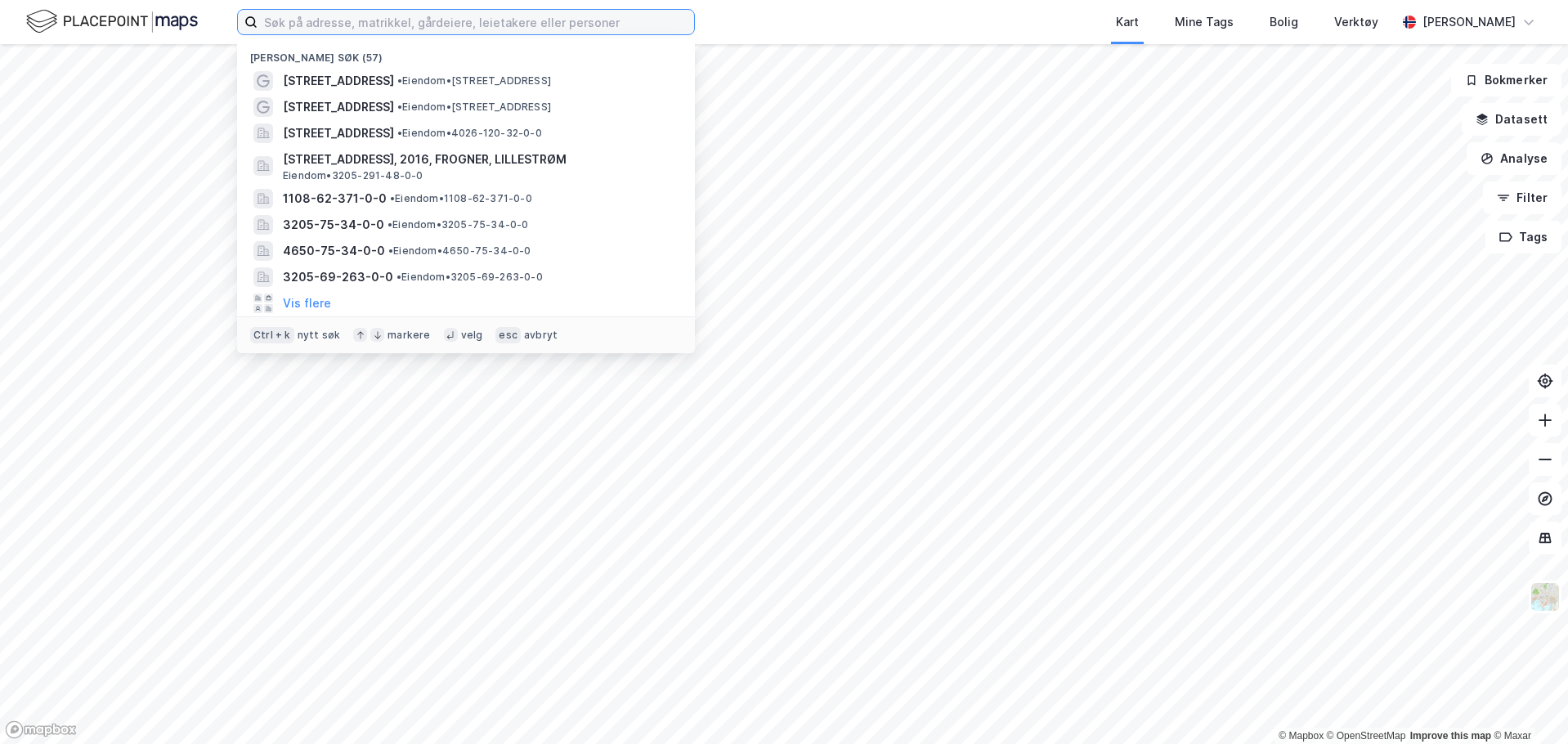
click at [623, 32] on input at bounding box center [475, 22] width 437 height 25
paste input "[GEOGRAPHIC_DATA]"
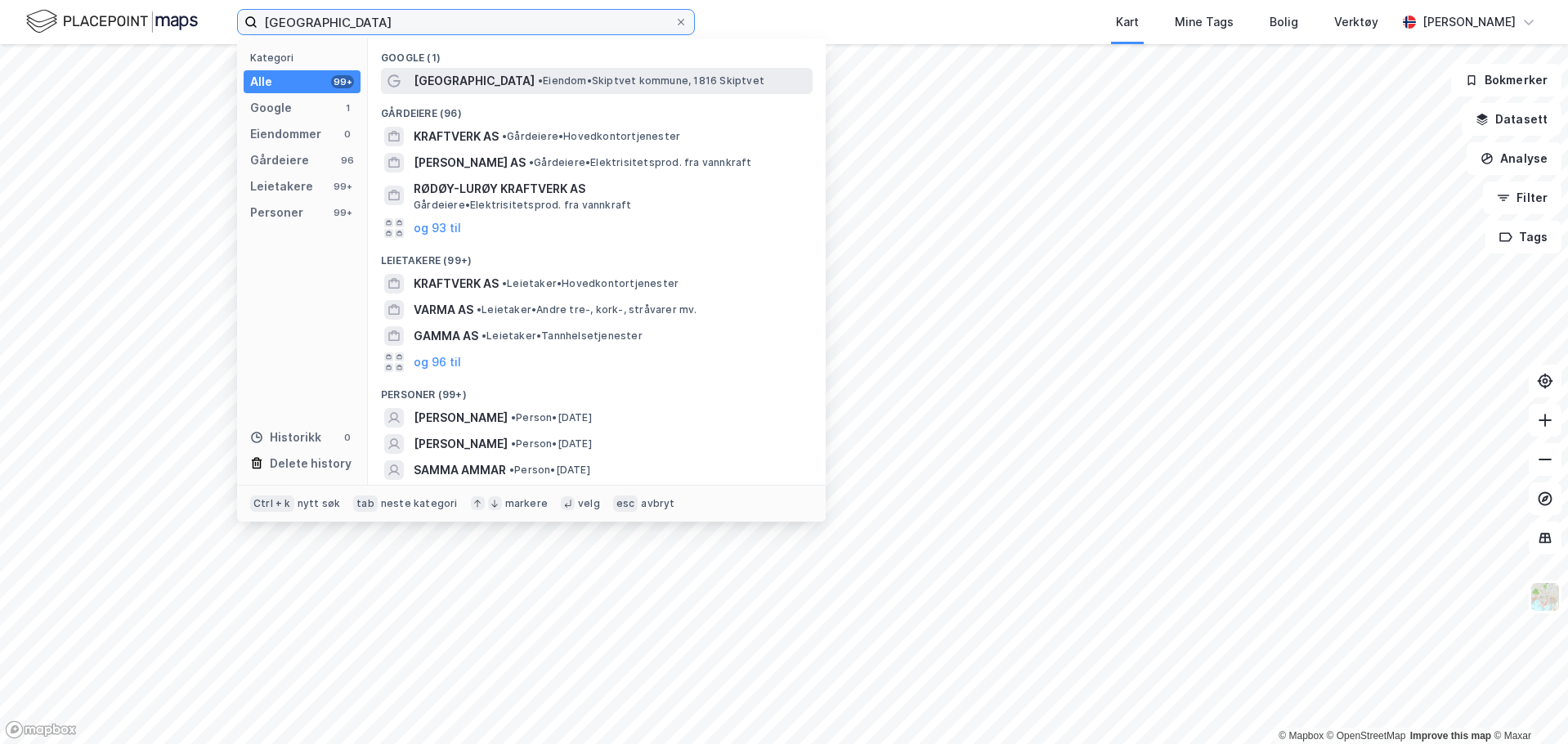
type input "[GEOGRAPHIC_DATA]"
click at [569, 91] on div "[GEOGRAPHIC_DATA] • Eiendom • [GEOGRAPHIC_DATA], 1816 Skiptvet" at bounding box center [596, 81] width 431 height 27
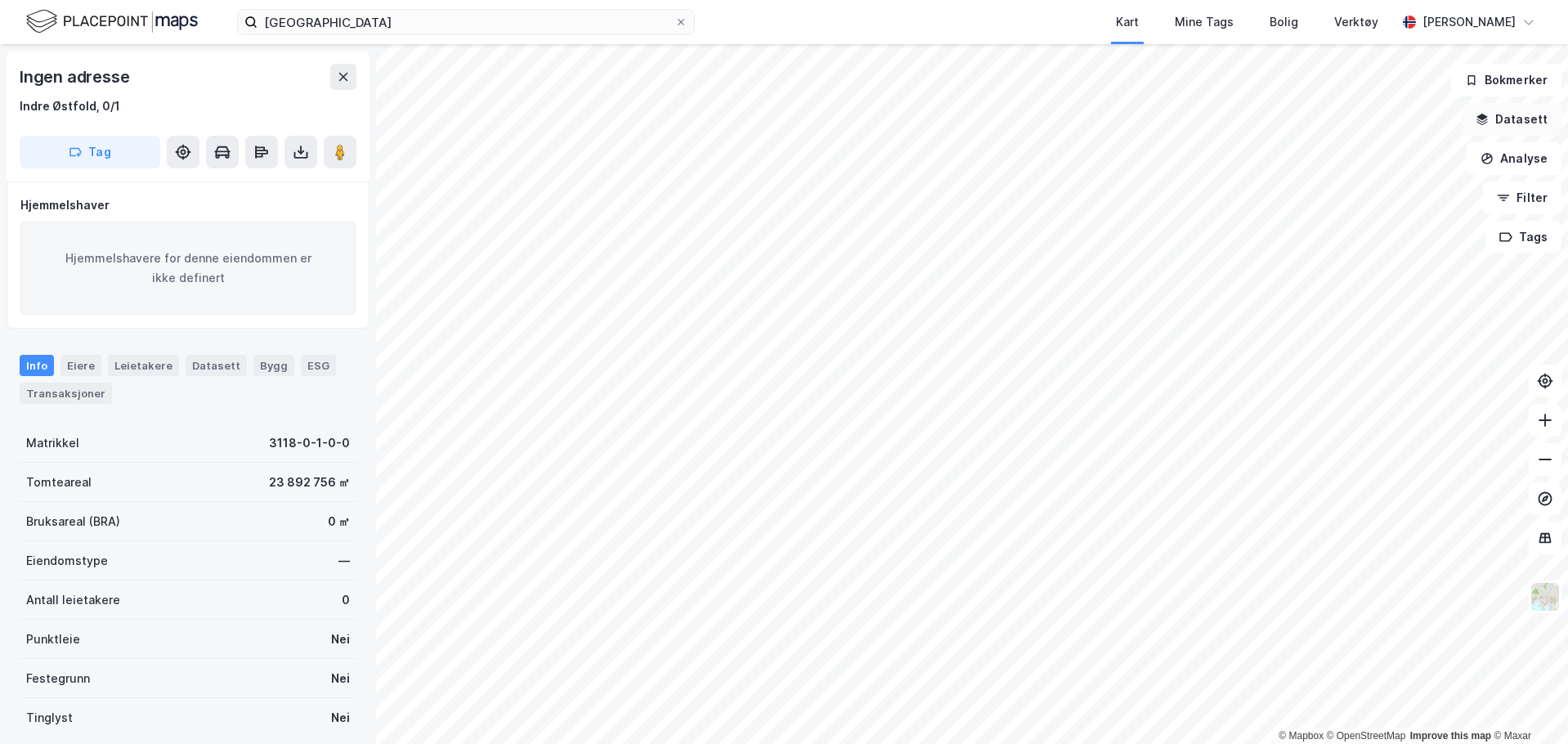
click at [1523, 127] on button "Datasett" at bounding box center [1511, 119] width 100 height 33
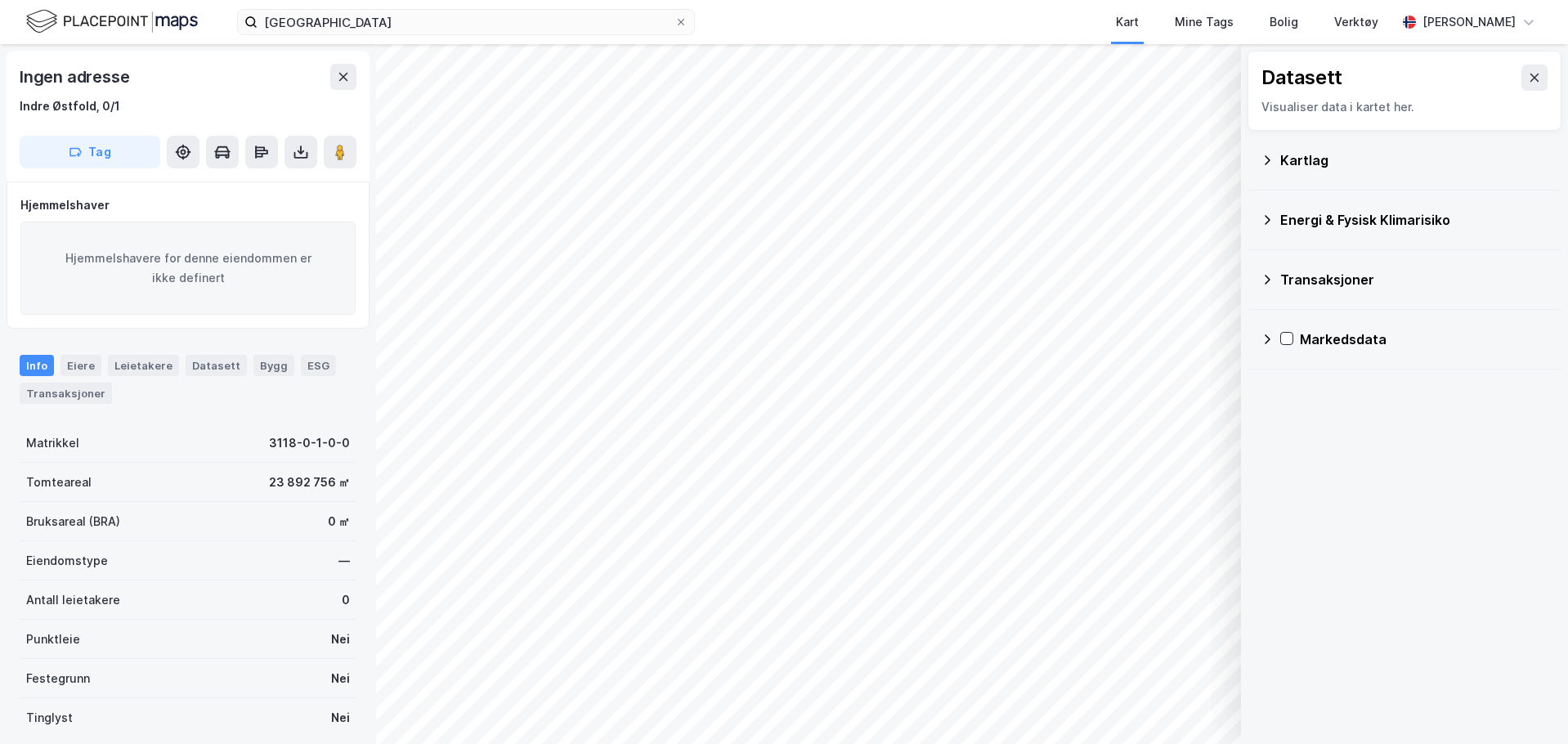
click at [1264, 159] on icon at bounding box center [1267, 160] width 13 height 13
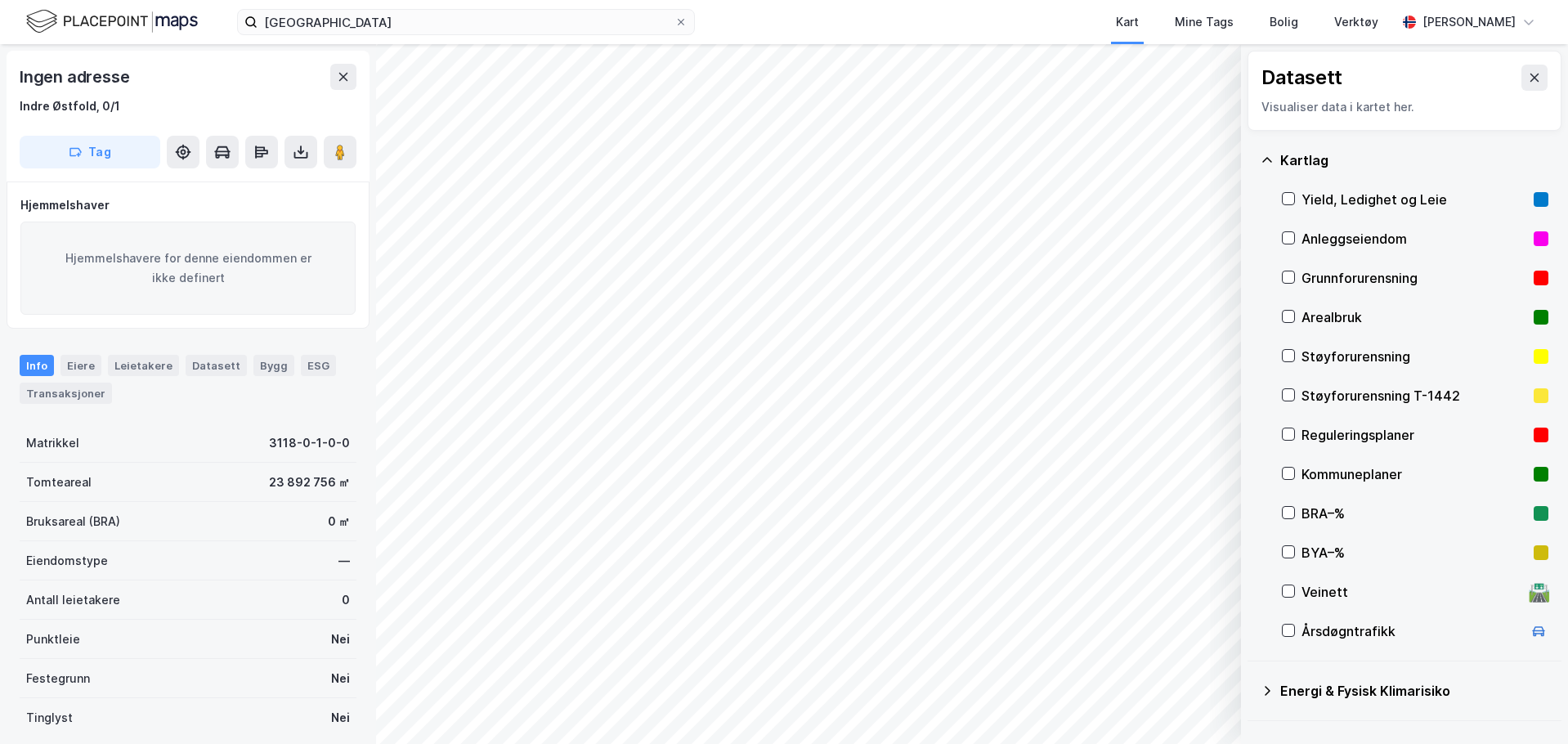
click at [1295, 439] on div "Reguleringsplaner" at bounding box center [1414, 434] width 267 height 39
click at [184, 159] on icon at bounding box center [183, 152] width 16 height 16
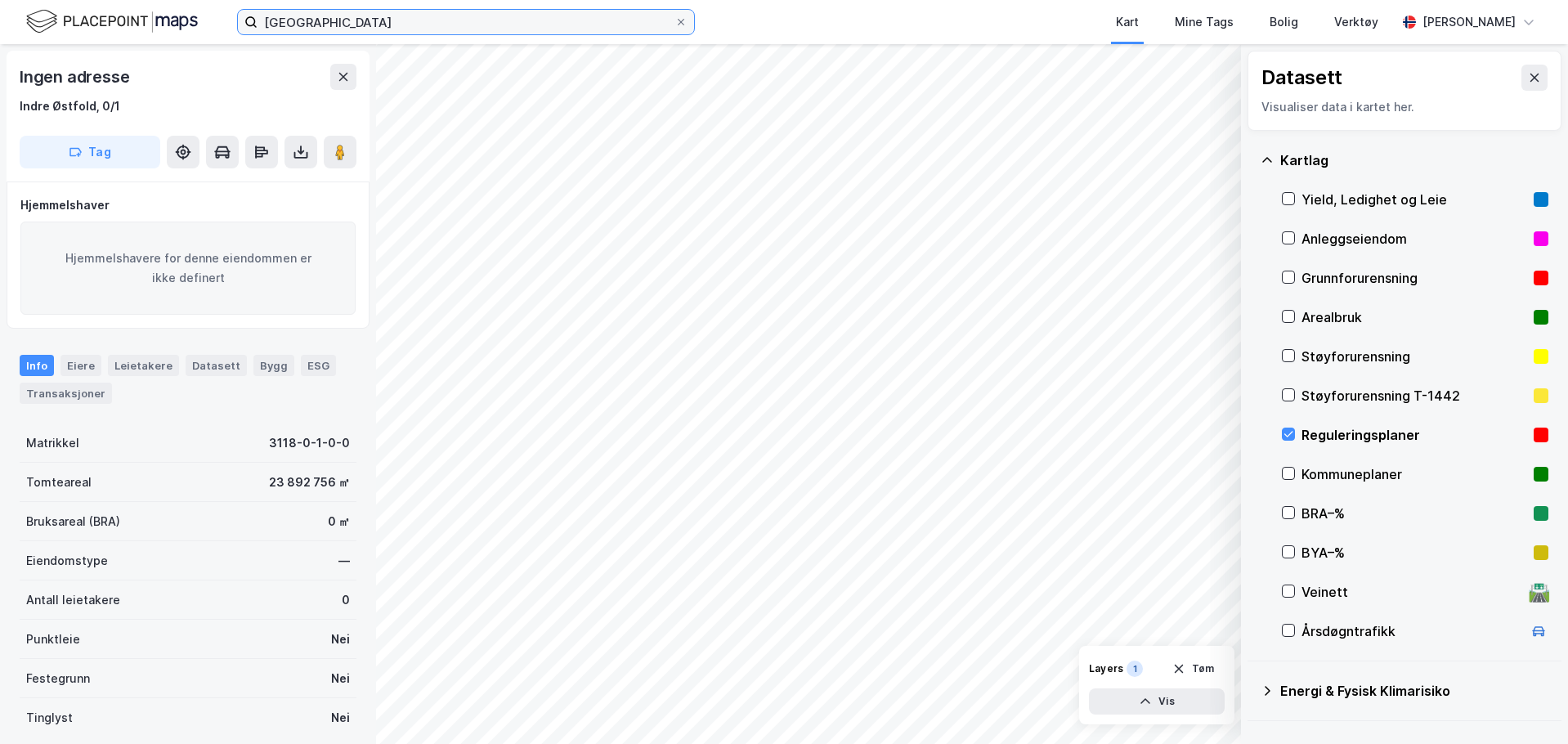
click at [432, 11] on input "[GEOGRAPHIC_DATA]" at bounding box center [465, 22] width 417 height 25
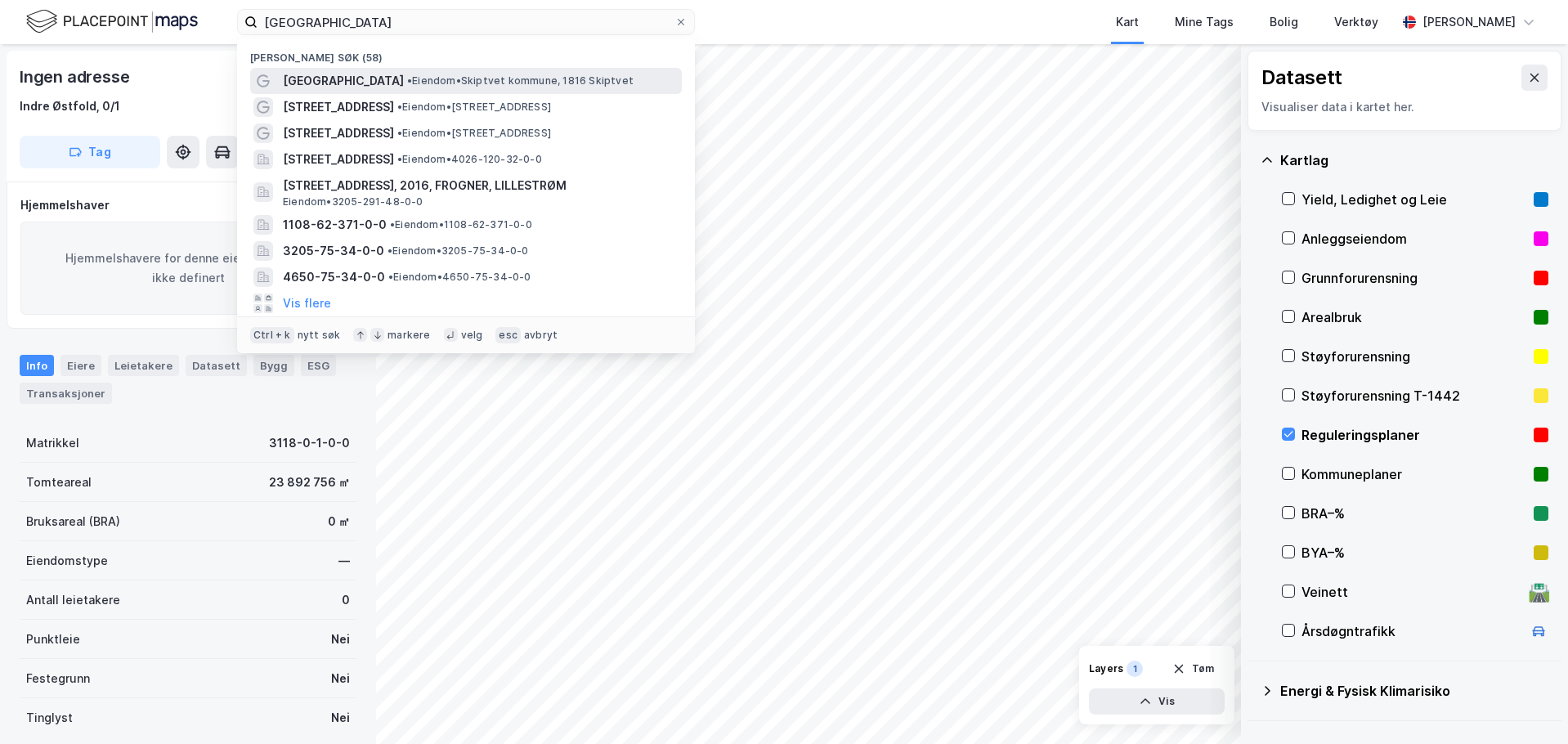
click at [457, 82] on span "• Eiendom • [GEOGRAPHIC_DATA], 1816 Skiptvet" at bounding box center [519, 81] width 226 height 13
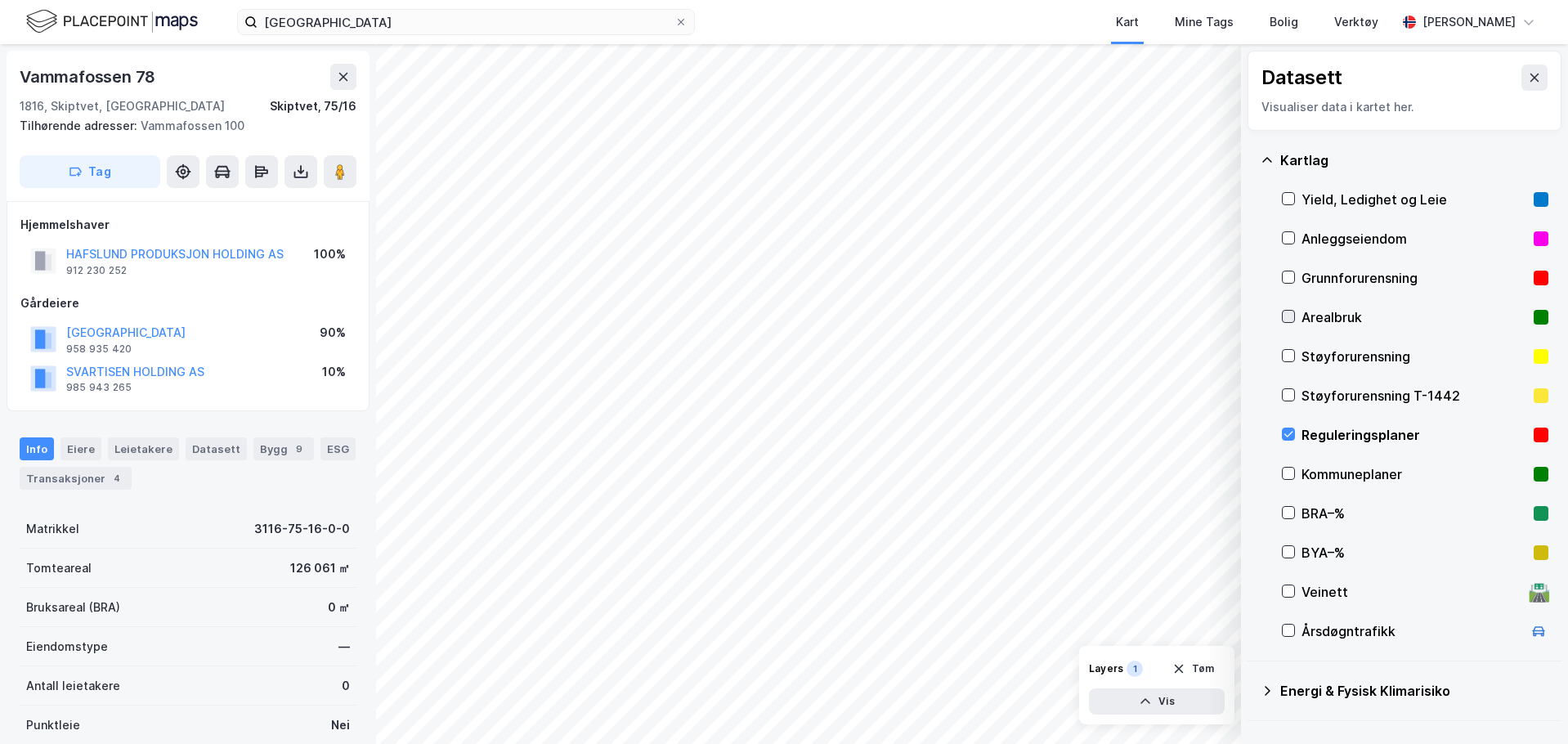
click at [1287, 314] on icon at bounding box center [1288, 316] width 11 height 11
click at [1369, 728] on div "Transaksjoner" at bounding box center [1404, 750] width 314 height 60
click at [1152, 695] on button "Vis" at bounding box center [1157, 701] width 136 height 27
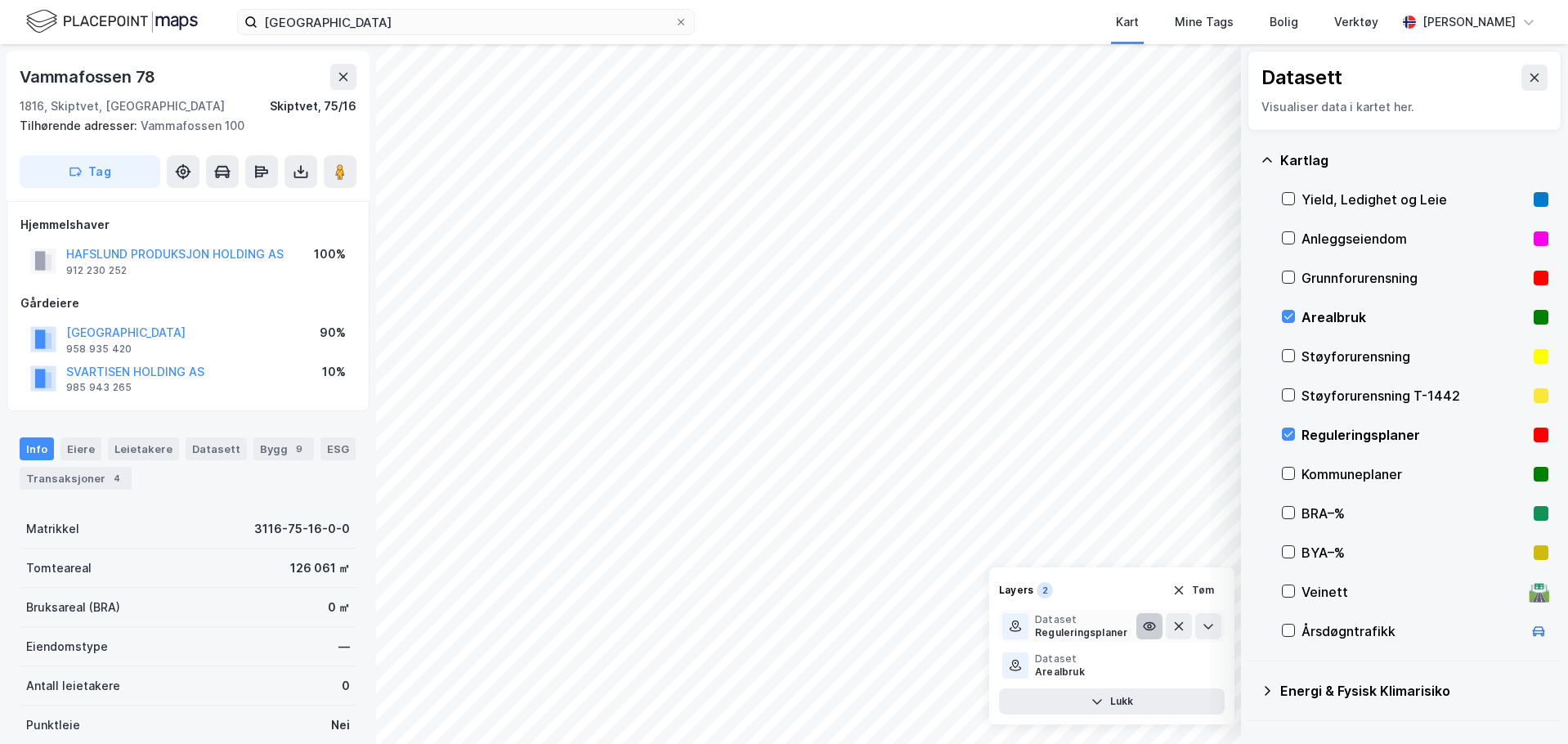
click at [1150, 632] on icon at bounding box center [1149, 626] width 13 height 13
click at [1121, 664] on div "Dataset Arealbruk" at bounding box center [1069, 665] width 134 height 27
click at [1157, 671] on button at bounding box center [1149, 665] width 27 height 27
click at [1153, 671] on icon at bounding box center [1149, 665] width 13 height 13
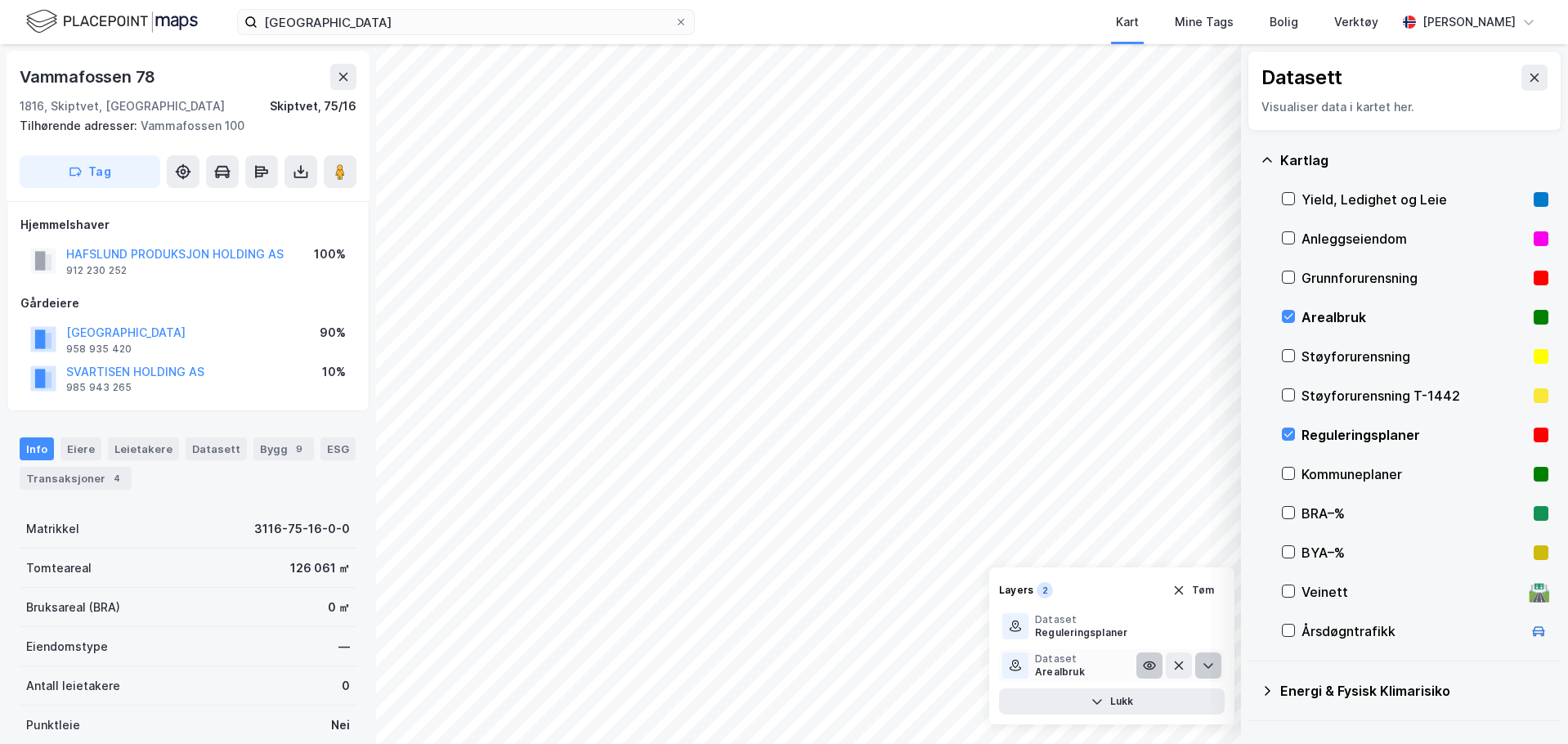
click at [1203, 668] on icon at bounding box center [1208, 665] width 13 height 13
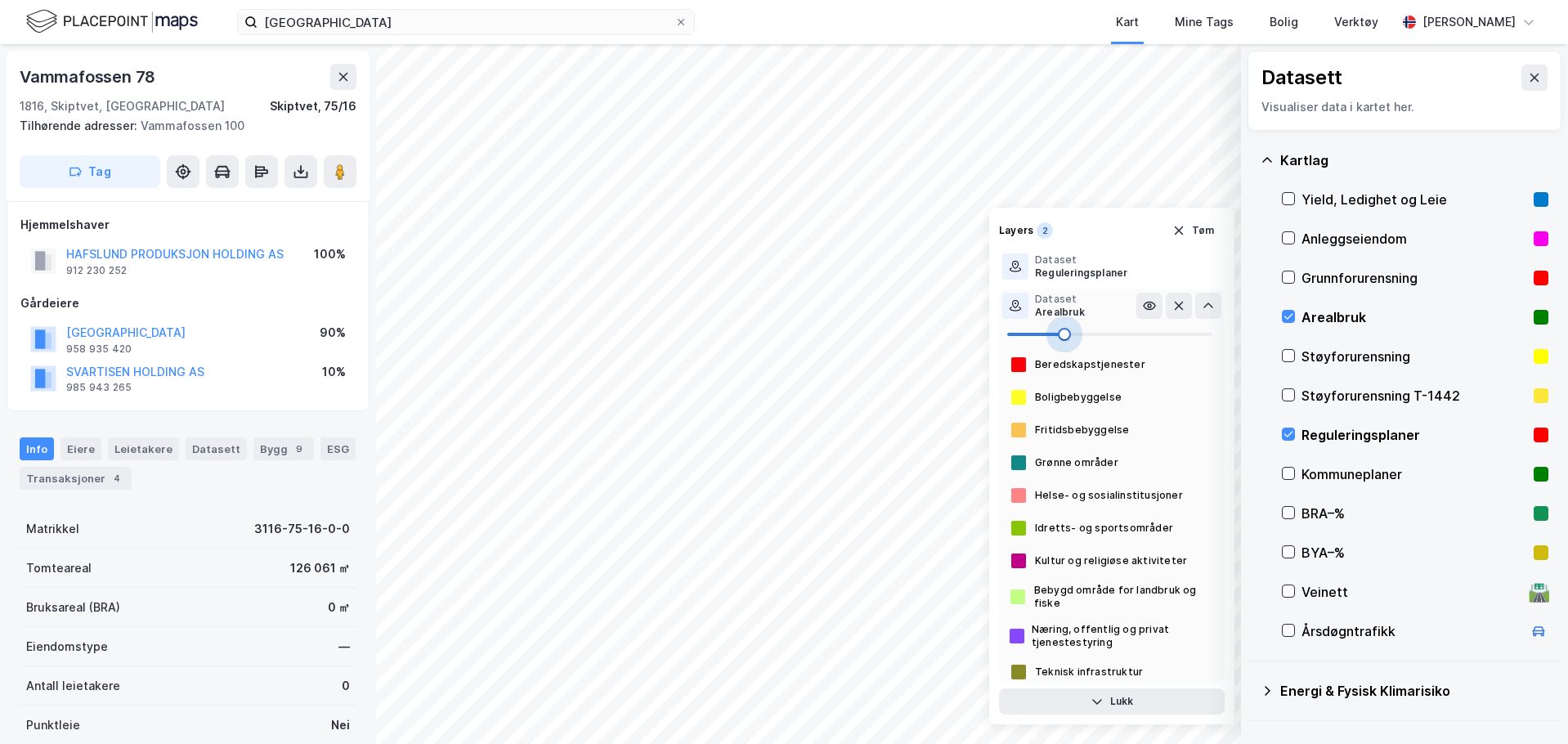
type input "100"
drag, startPoint x: 1149, startPoint y: 331, endPoint x: 1287, endPoint y: 331, distance: 138.0
click at [1287, 331] on div "© Mapbox © OpenStreetMap Improve this map © Maxar Datasett Visualiser data i ka…" at bounding box center [784, 394] width 1568 height 700
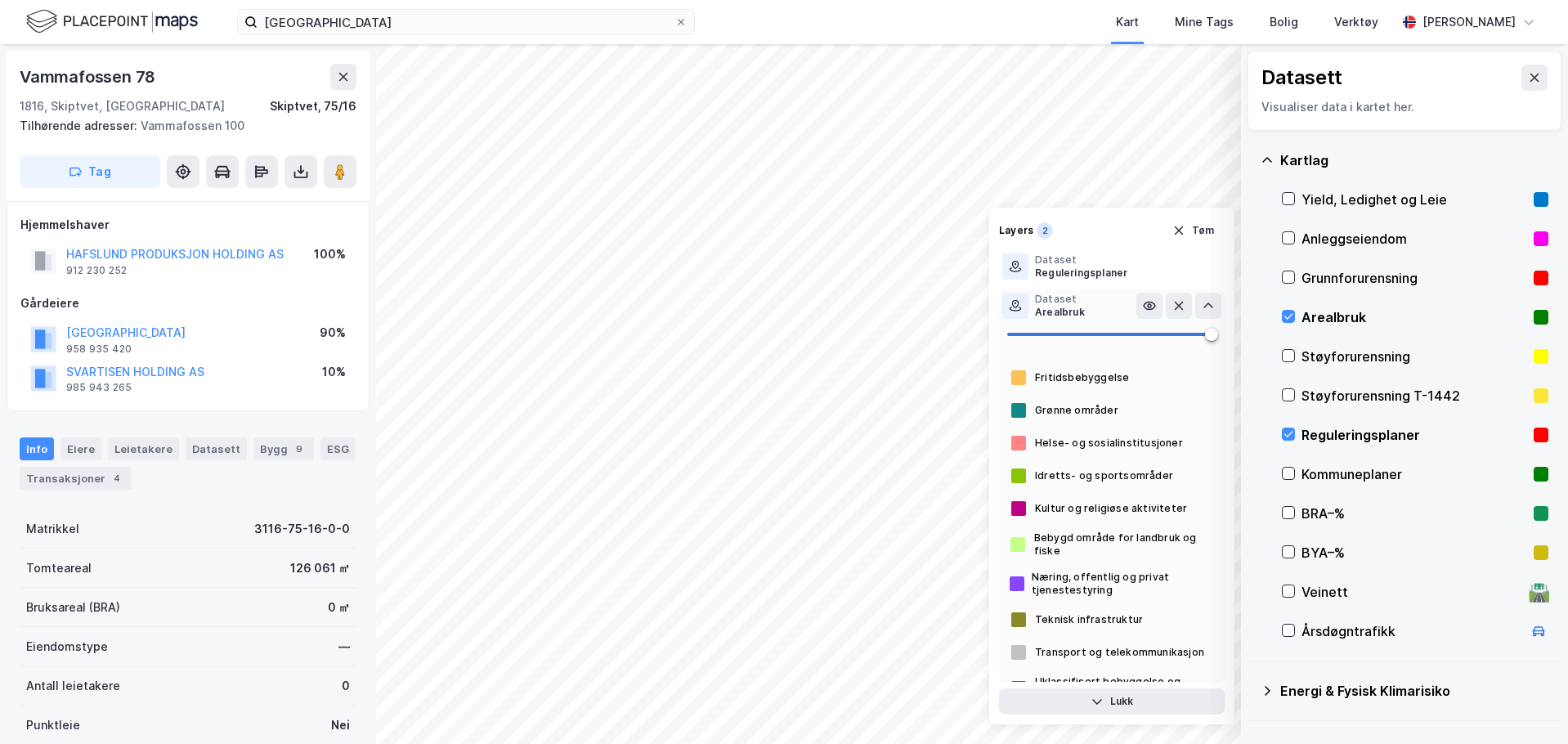
scroll to position [104, 0]
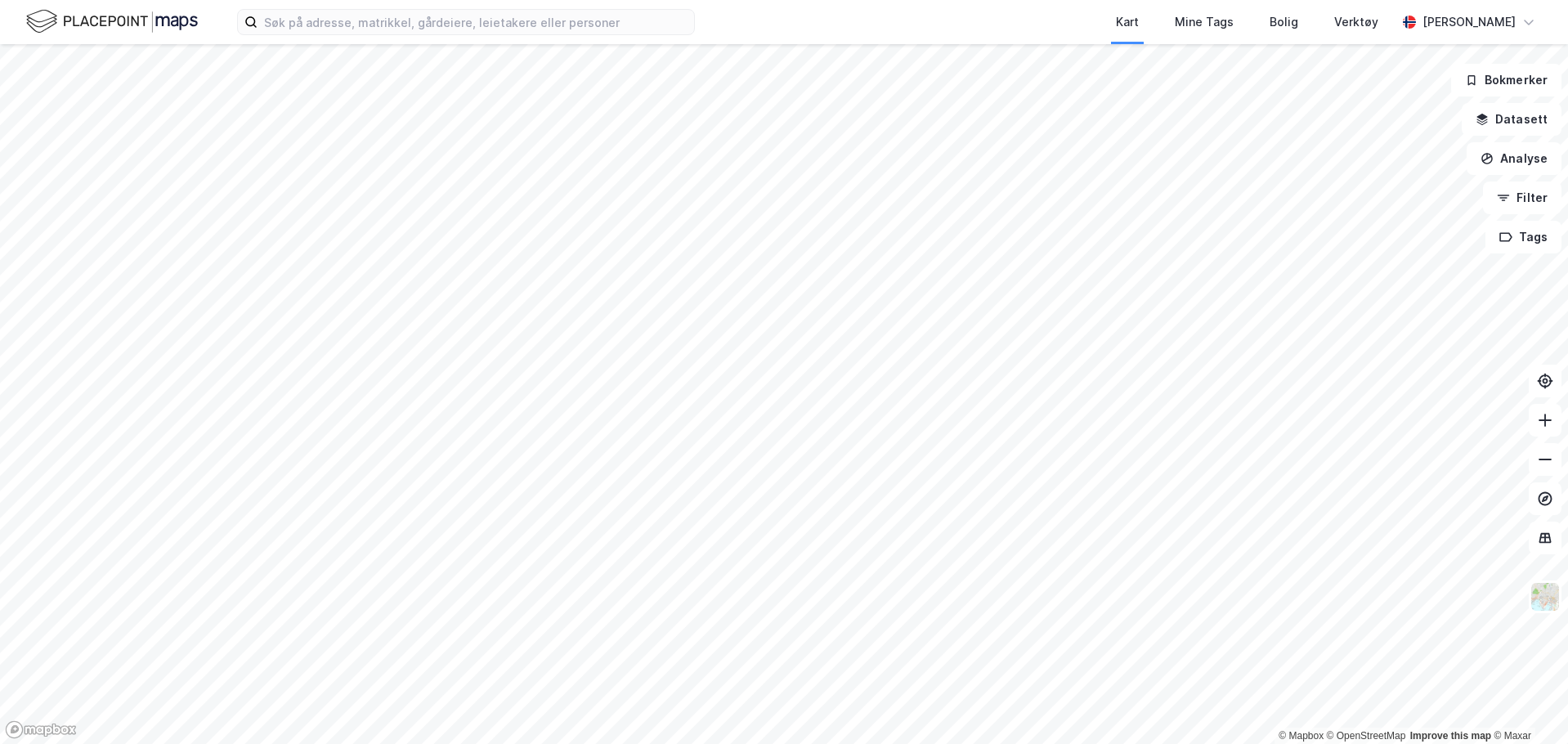
click at [516, 40] on div "Kart Mine Tags Bolig Verktøy [PERSON_NAME]" at bounding box center [784, 22] width 1568 height 44
click at [510, 22] on input at bounding box center [475, 22] width 437 height 25
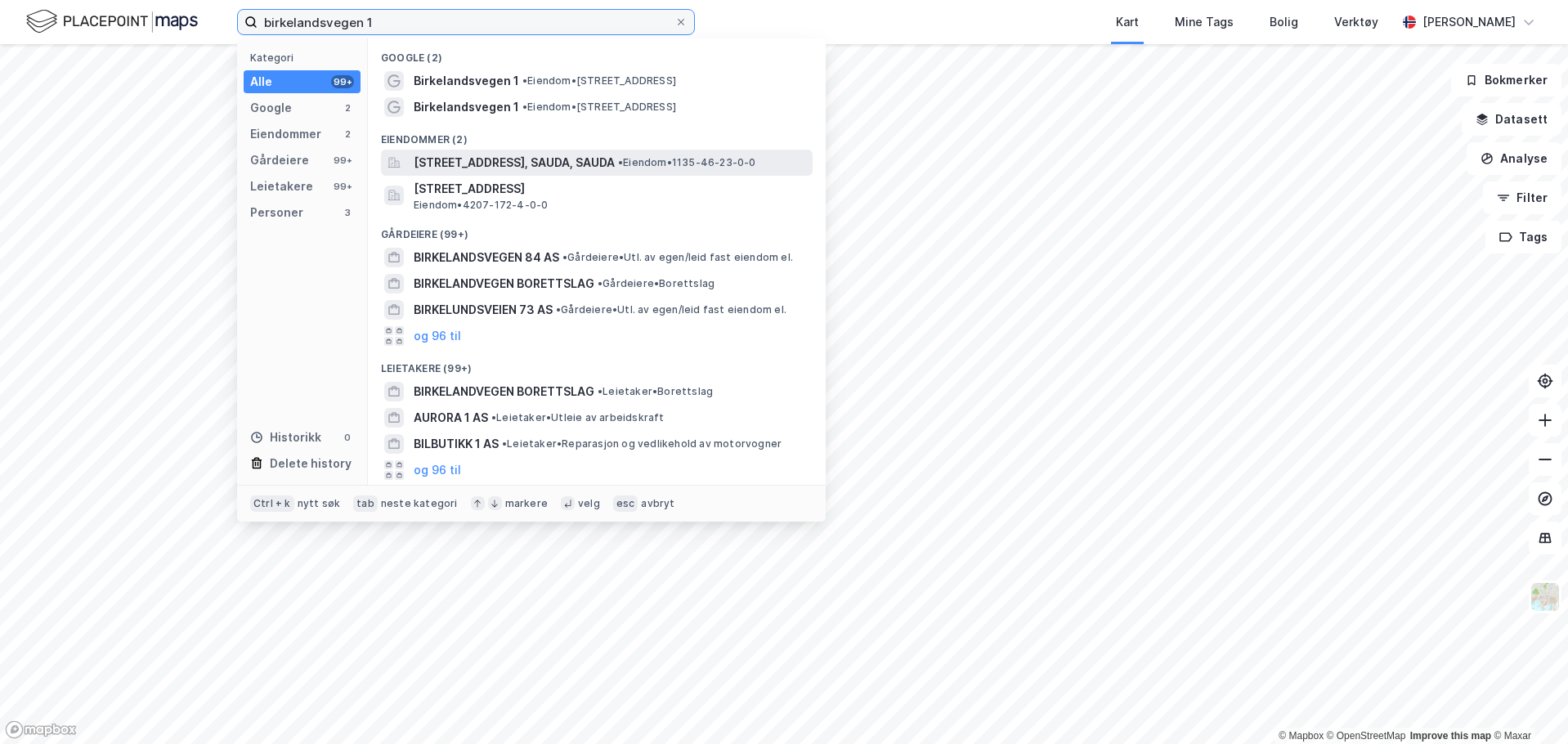
type input "birkelandsvegen 1"
click at [504, 161] on span "Birkelandsvegen 1, 4200, SAUDA, SAUDA" at bounding box center [515, 162] width 201 height 19
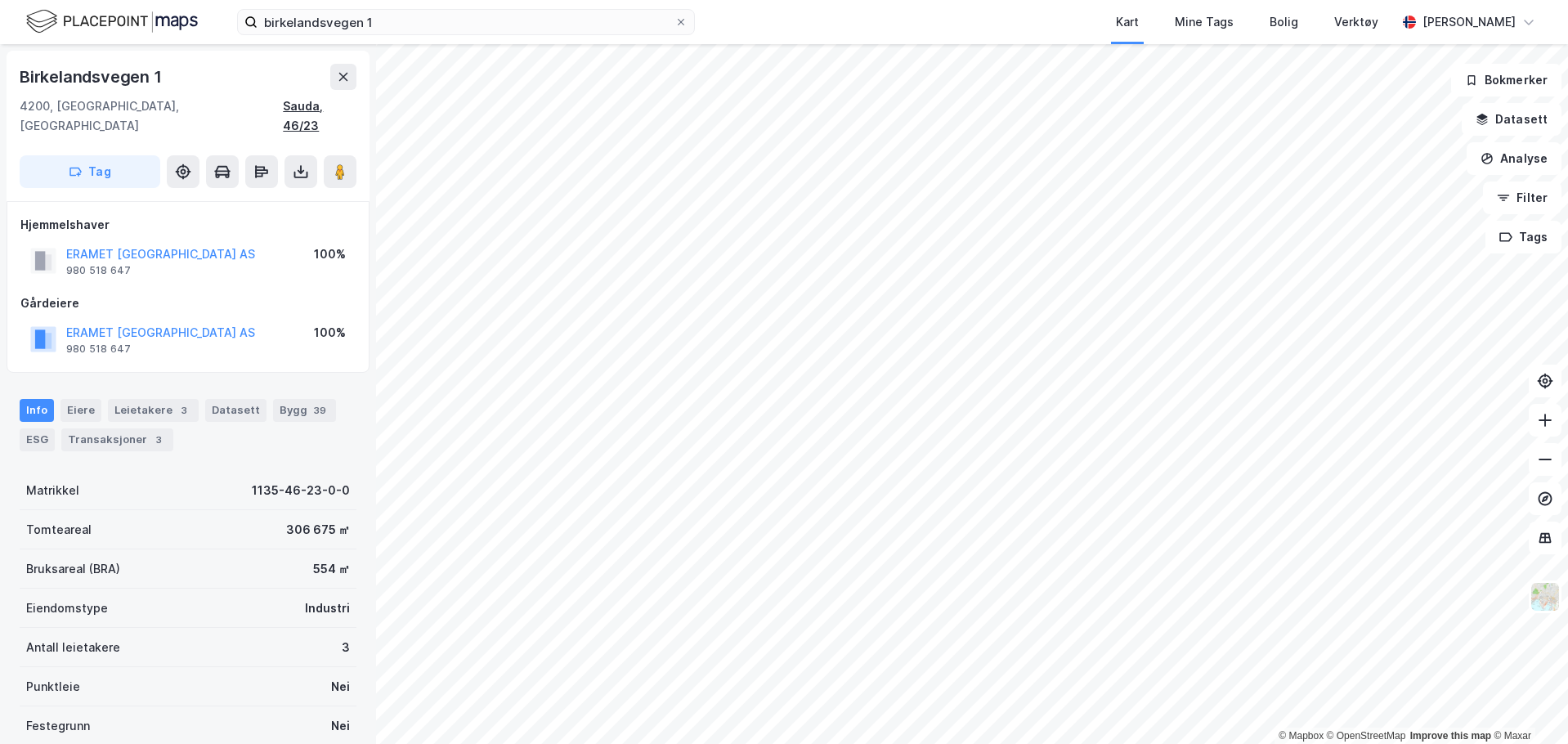
click at [346, 112] on div "Sauda, 46/23" at bounding box center [320, 115] width 73 height 39
